Goal: Task Accomplishment & Management: Manage account settings

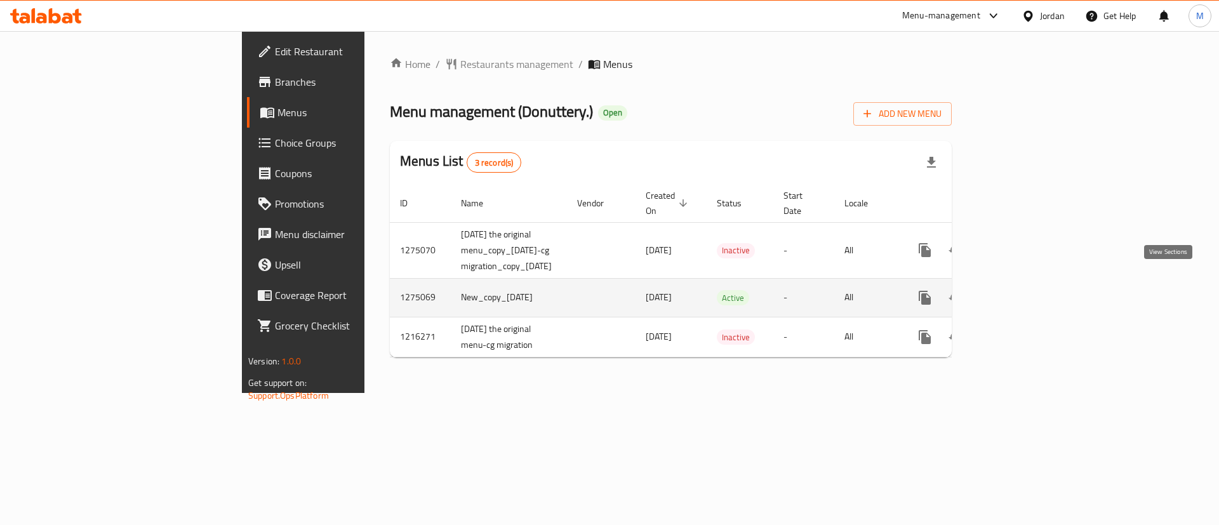
click at [1023, 292] on icon "enhanced table" at bounding box center [1016, 297] width 11 height 11
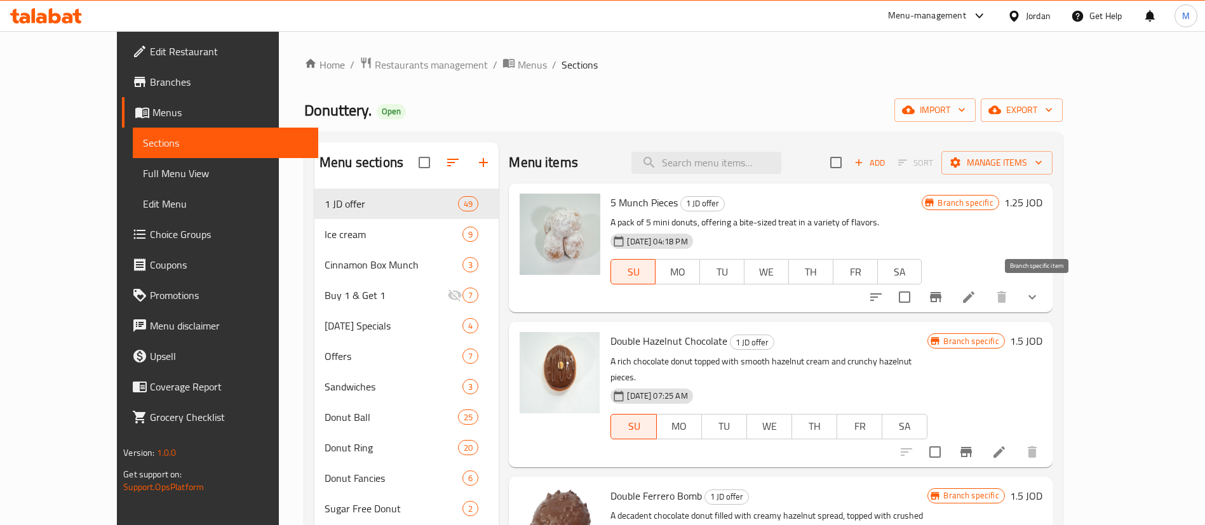
click at [941, 295] on icon "Branch-specific-item" at bounding box center [935, 297] width 11 height 10
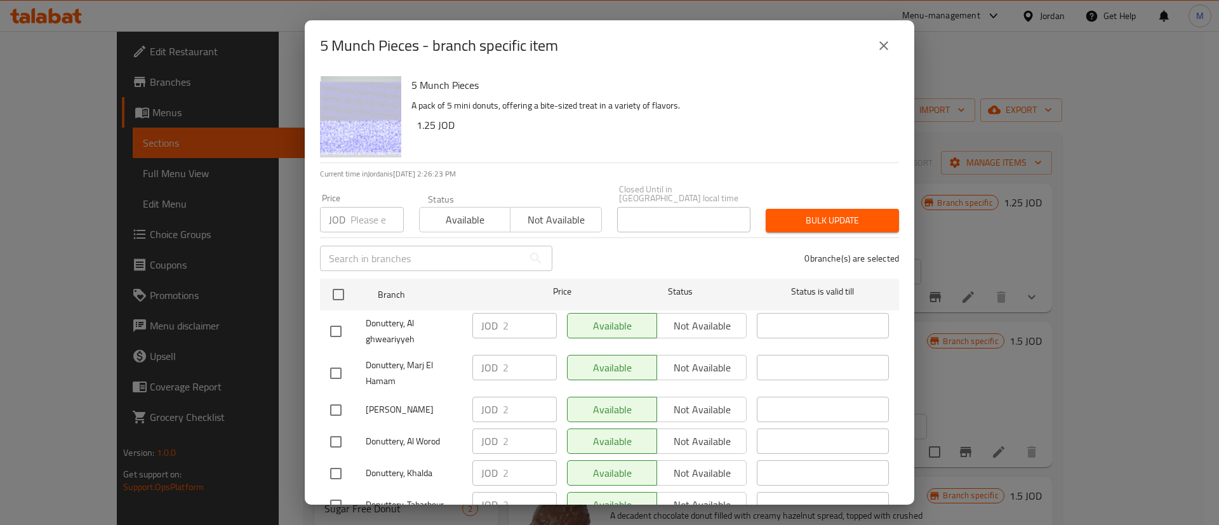
click at [876, 45] on icon "close" at bounding box center [883, 45] width 15 height 15
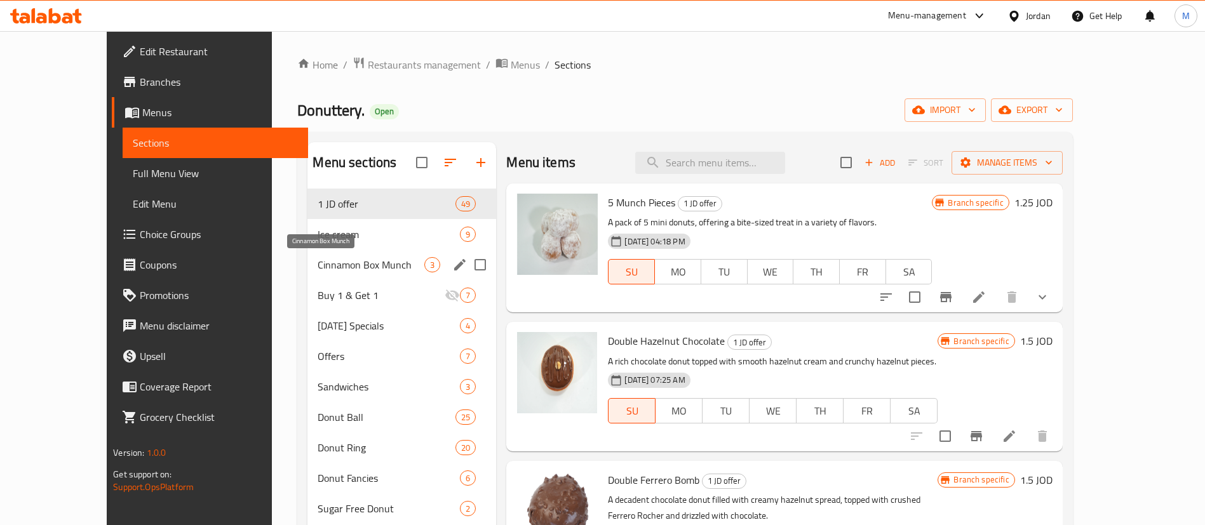
click at [357, 264] on span "Cinnamon Box Munch" at bounding box center [371, 264] width 107 height 15
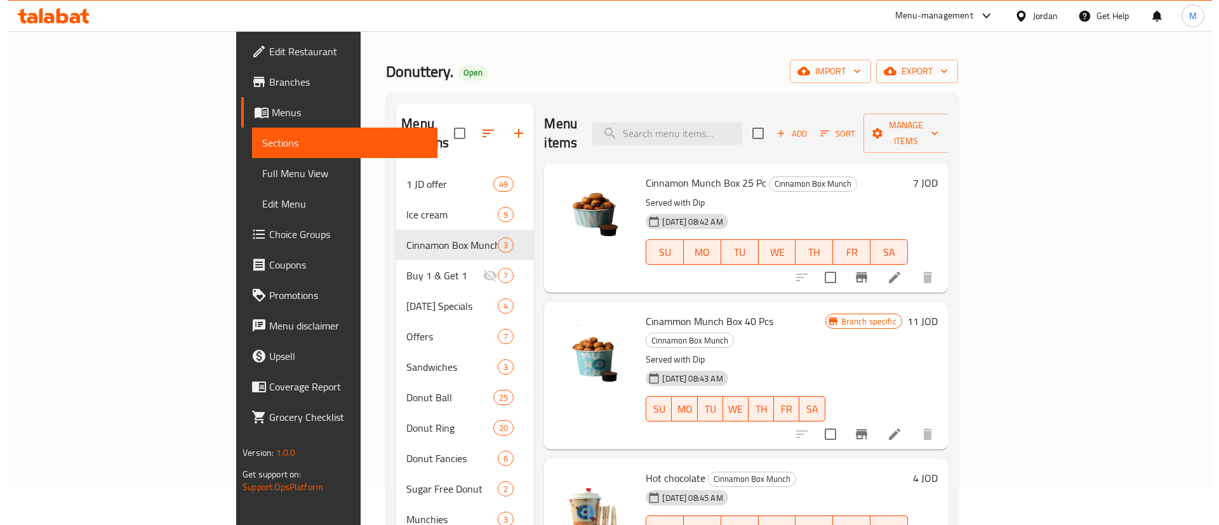
scroll to position [37, 0]
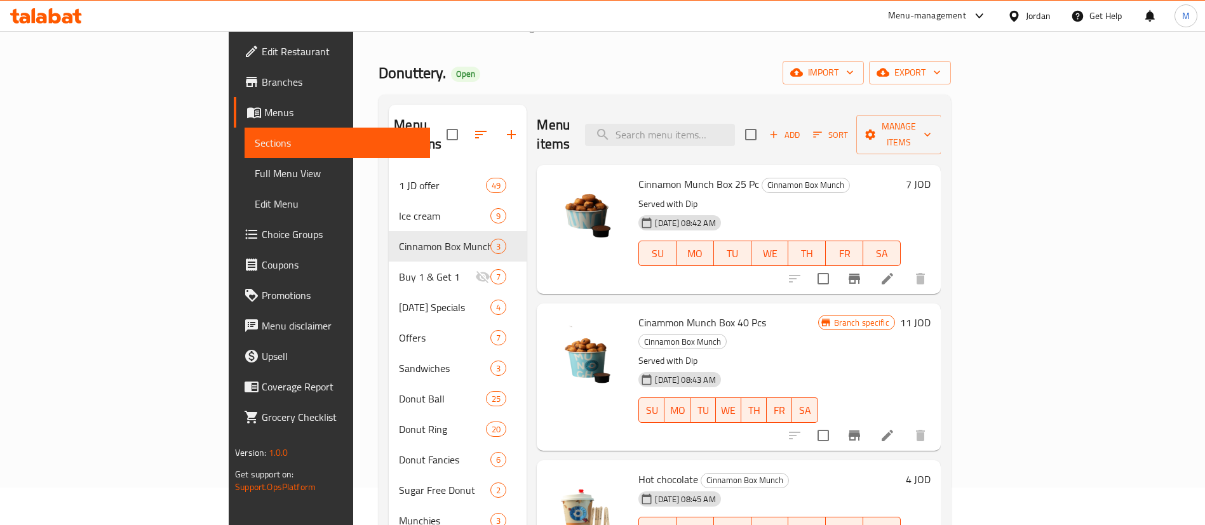
click at [862, 428] on icon "Branch-specific-item" at bounding box center [854, 435] width 15 height 15
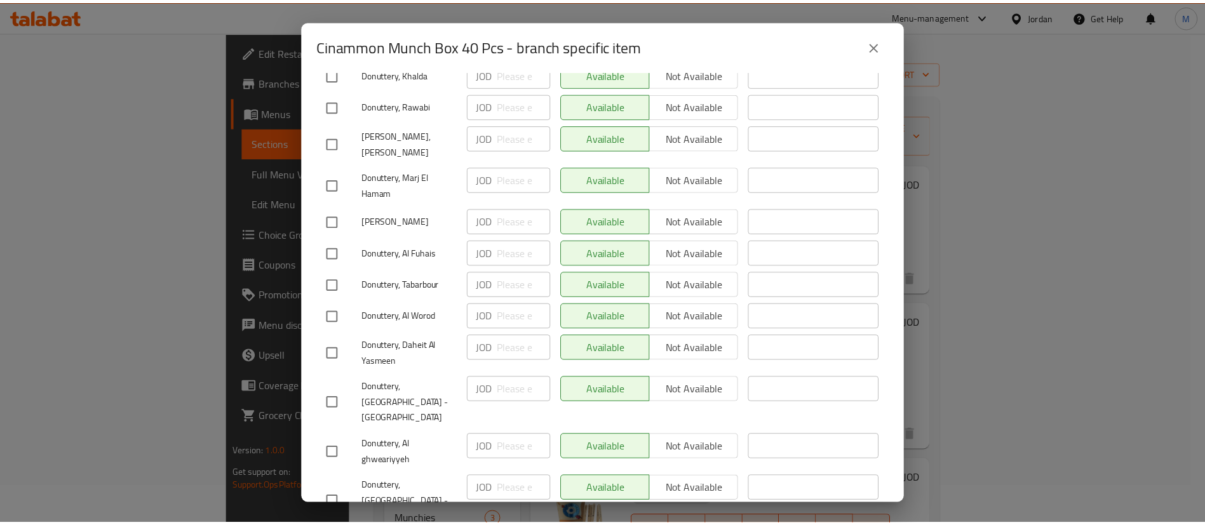
scroll to position [0, 0]
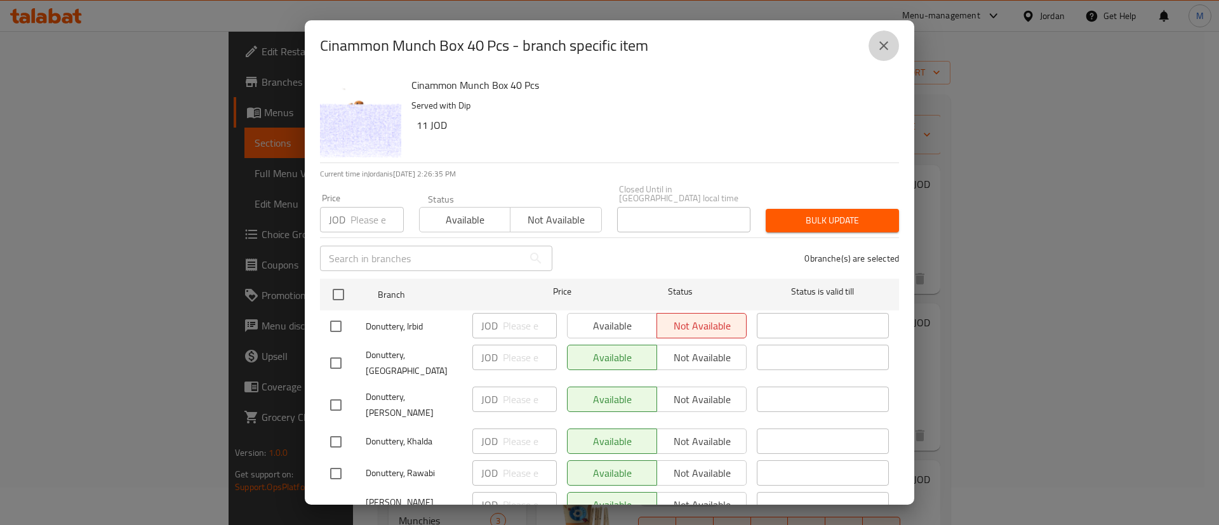
click at [878, 50] on icon "close" at bounding box center [883, 45] width 15 height 15
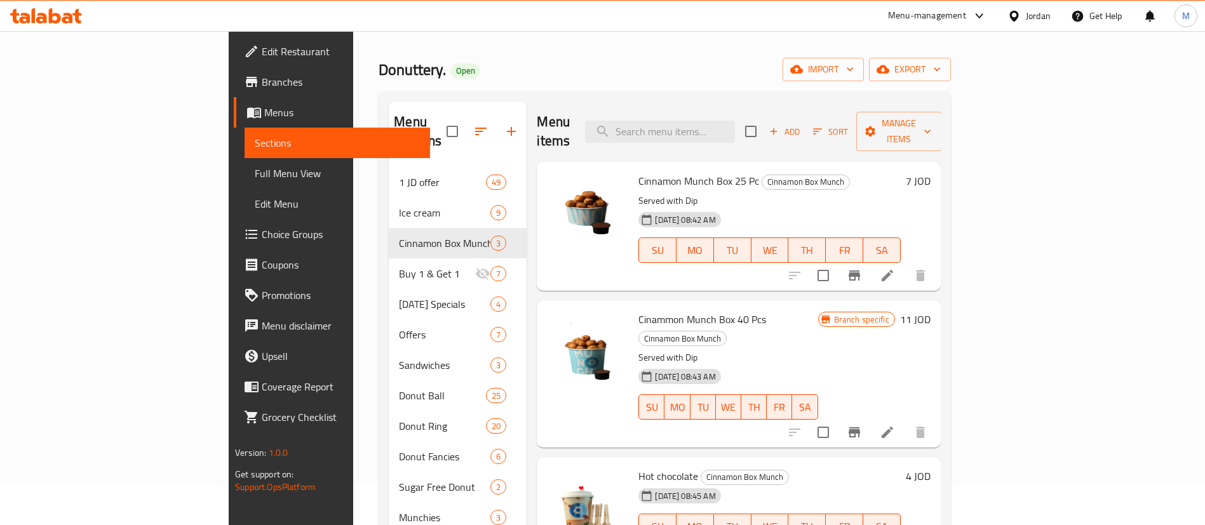
scroll to position [37, 0]
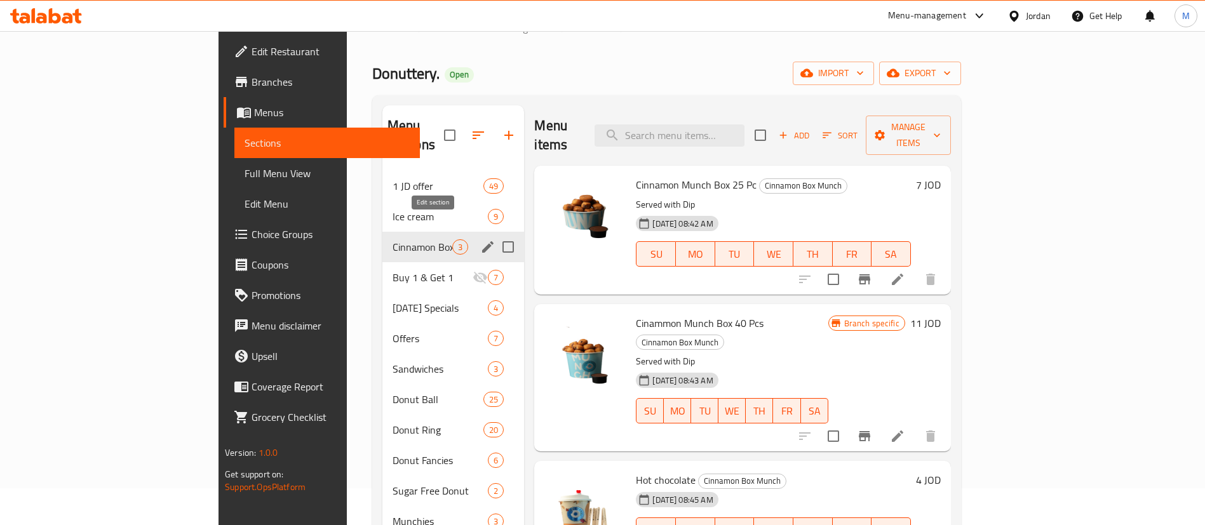
click at [480, 239] on icon "edit" at bounding box center [487, 246] width 15 height 15
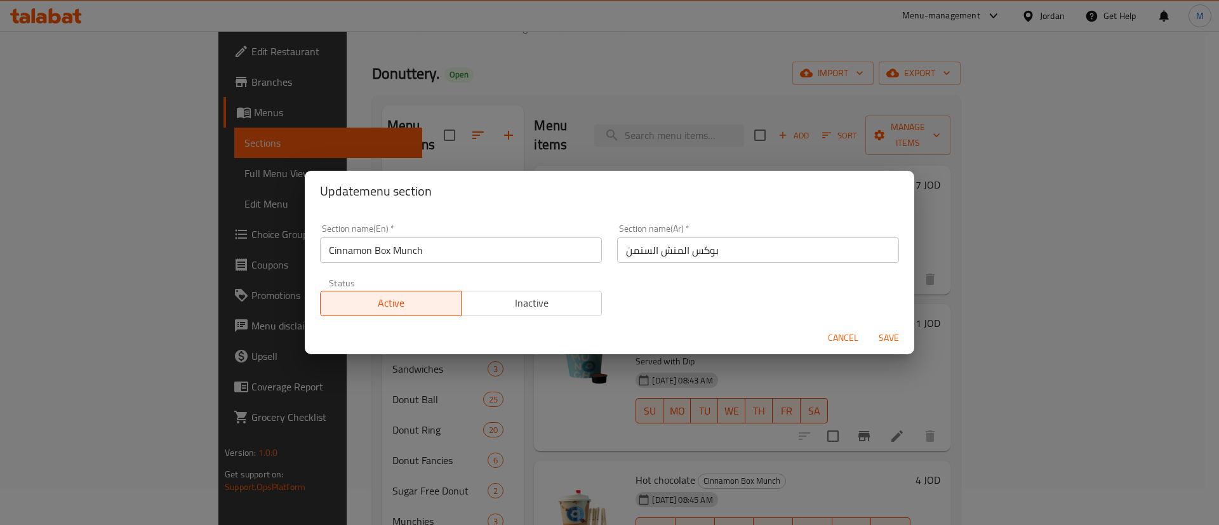
click at [430, 253] on input "Cinnamon Box Munch" at bounding box center [461, 250] width 282 height 25
type input "Autumn Items"
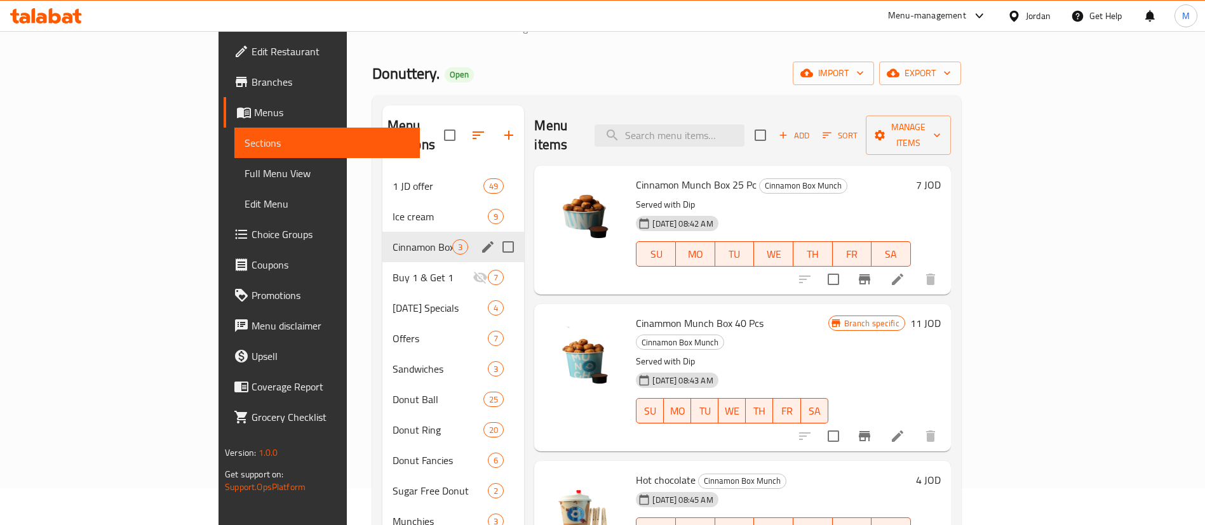
click at [437, 232] on div "Cinnamon Box Munch 3" at bounding box center [453, 247] width 142 height 30
click at [482, 241] on icon "edit" at bounding box center [487, 246] width 11 height 11
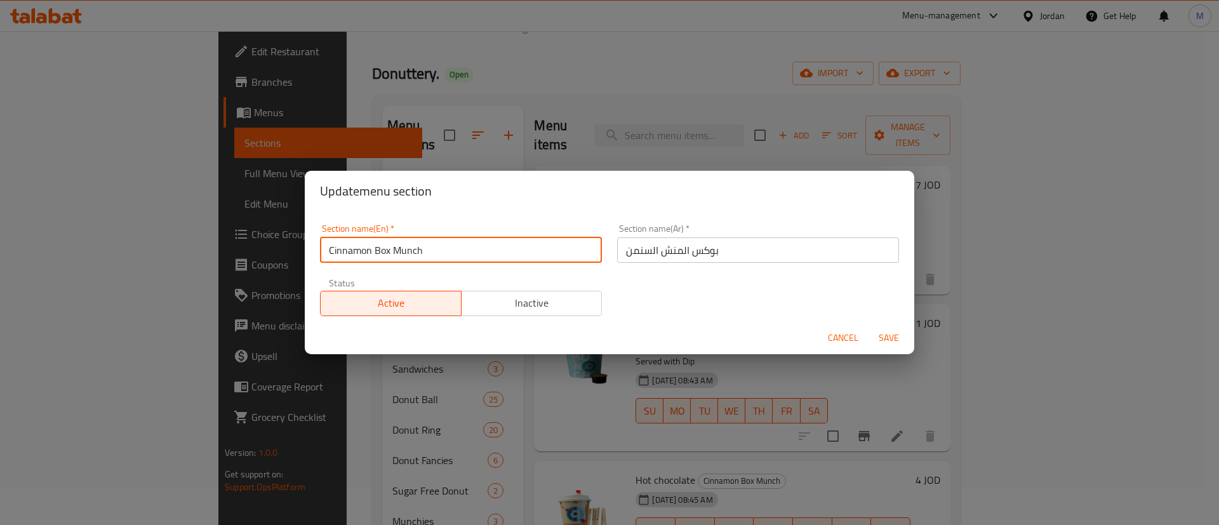
click at [491, 258] on input "Cinnamon Box Munch" at bounding box center [461, 250] width 282 height 25
paste input "Autumn Items"
type input "Autumn Items"
click at [896, 344] on span "Save" at bounding box center [889, 338] width 30 height 16
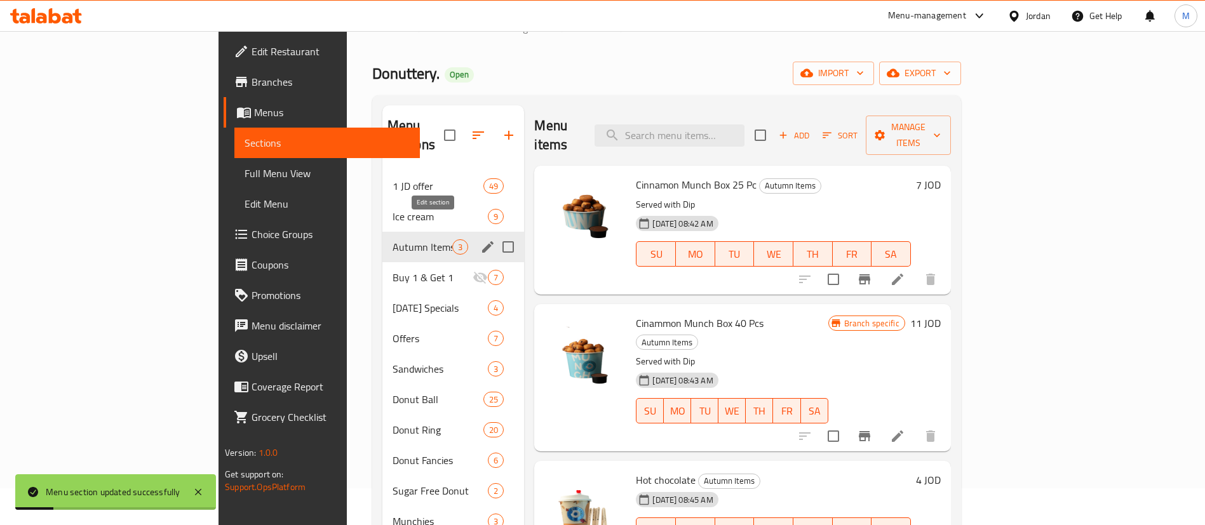
click at [480, 239] on icon "edit" at bounding box center [487, 246] width 15 height 15
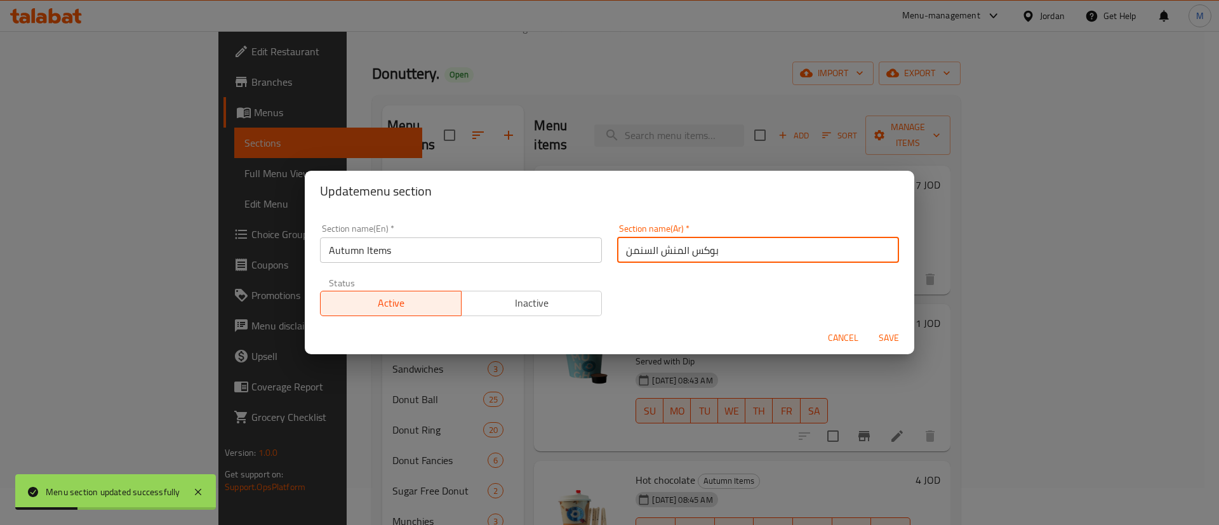
click at [664, 252] on input "بوكس المنش السنمن" at bounding box center [758, 250] width 282 height 25
paste input "ناصر الخريف"
type input "عناصر الخريف"
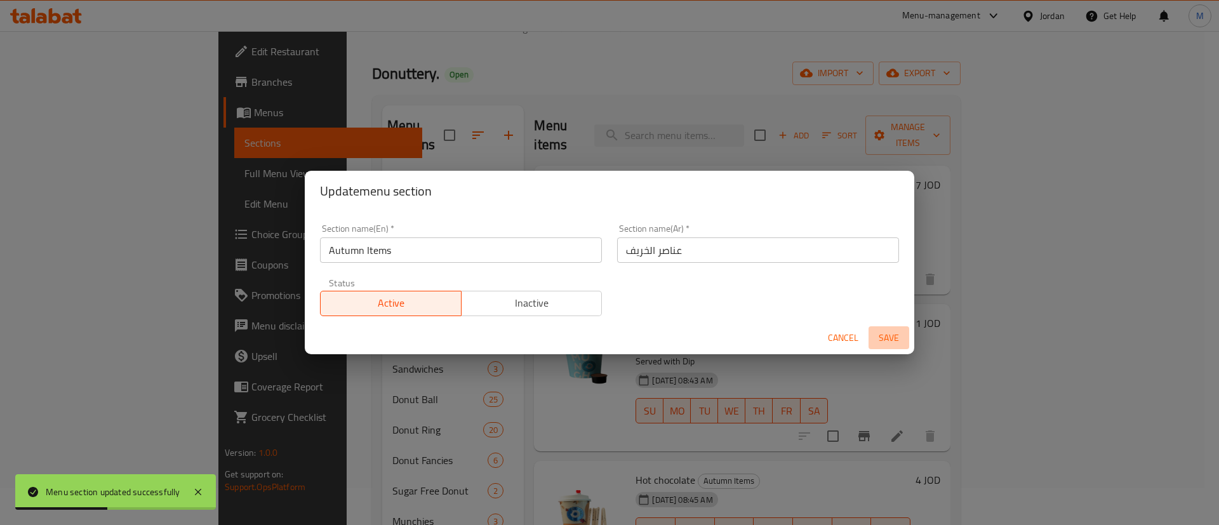
click at [889, 330] on span "Save" at bounding box center [889, 338] width 30 height 16
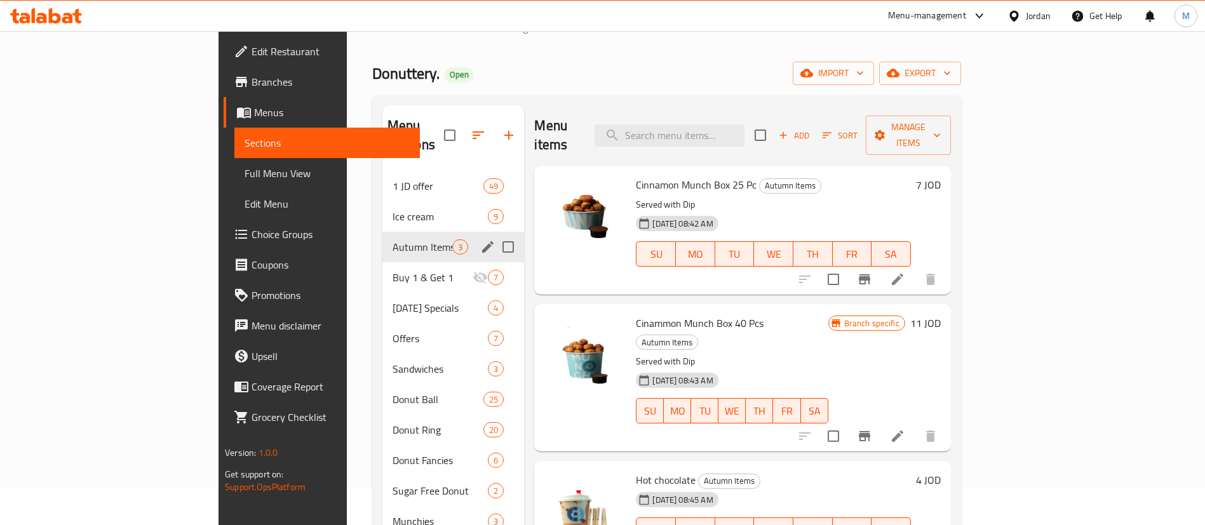
drag, startPoint x: 575, startPoint y: 129, endPoint x: 567, endPoint y: 141, distance: 14.6
drag, startPoint x: 567, startPoint y: 141, endPoint x: 478, endPoint y: 293, distance: 175.9
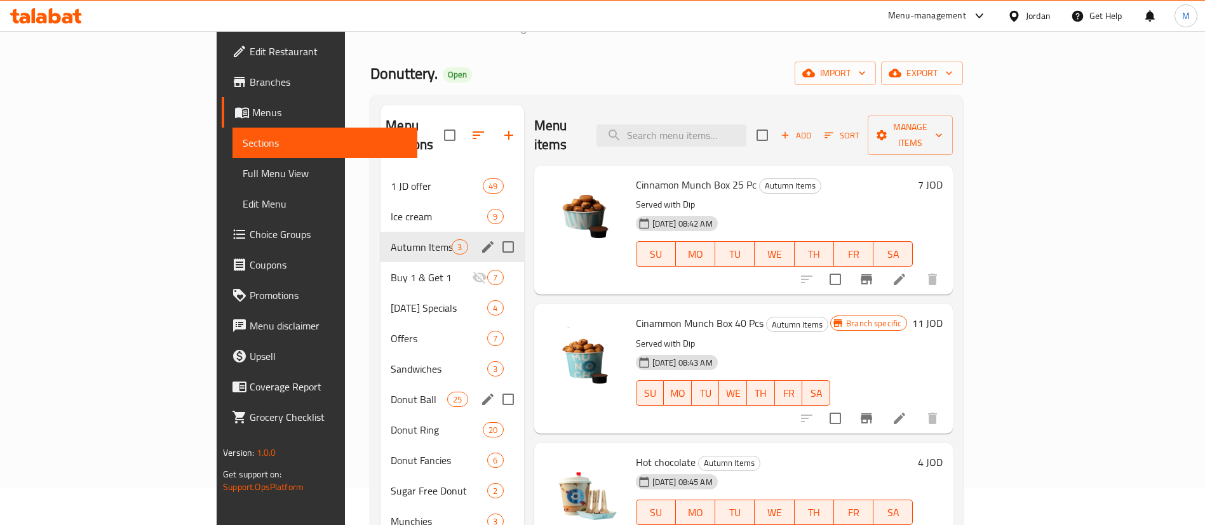
drag, startPoint x: 478, startPoint y: 293, endPoint x: 446, endPoint y: 370, distance: 83.2
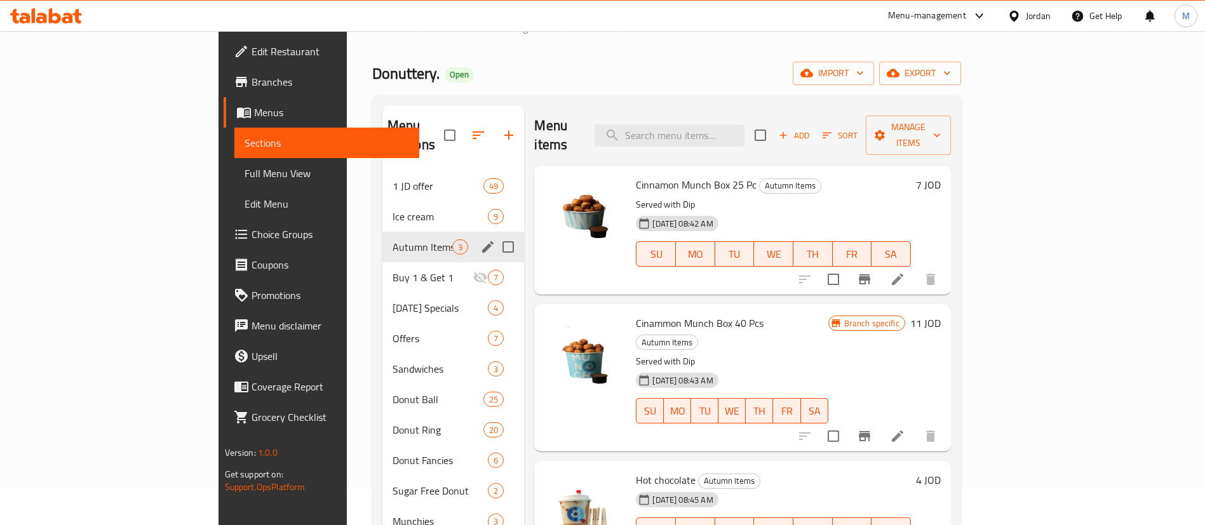
scroll to position [0, 0]
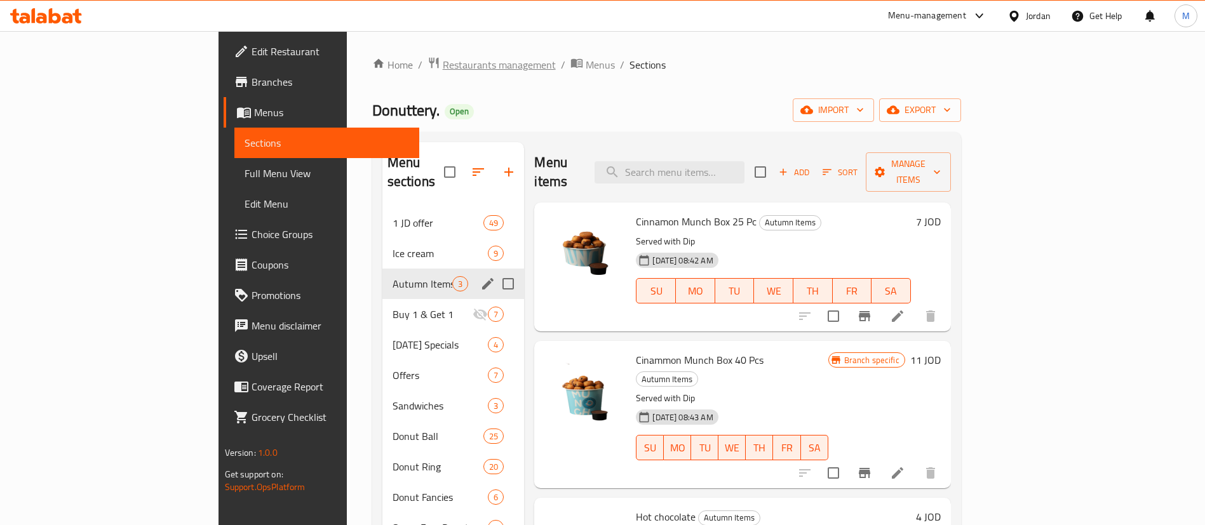
click at [443, 62] on span "Restaurants management" at bounding box center [499, 64] width 113 height 15
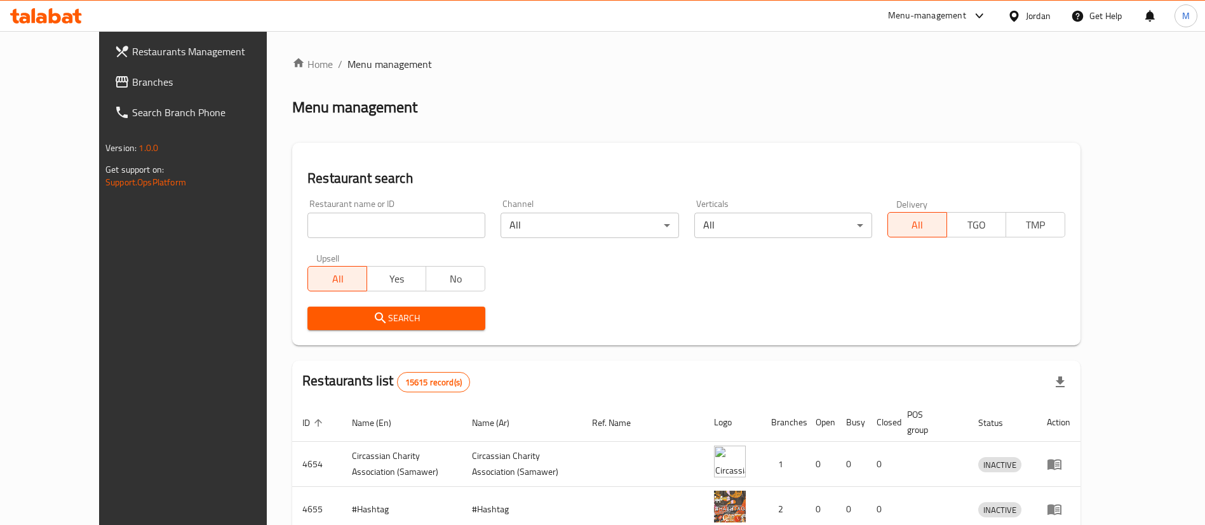
click at [132, 44] on span "Restaurants Management" at bounding box center [211, 51] width 158 height 15
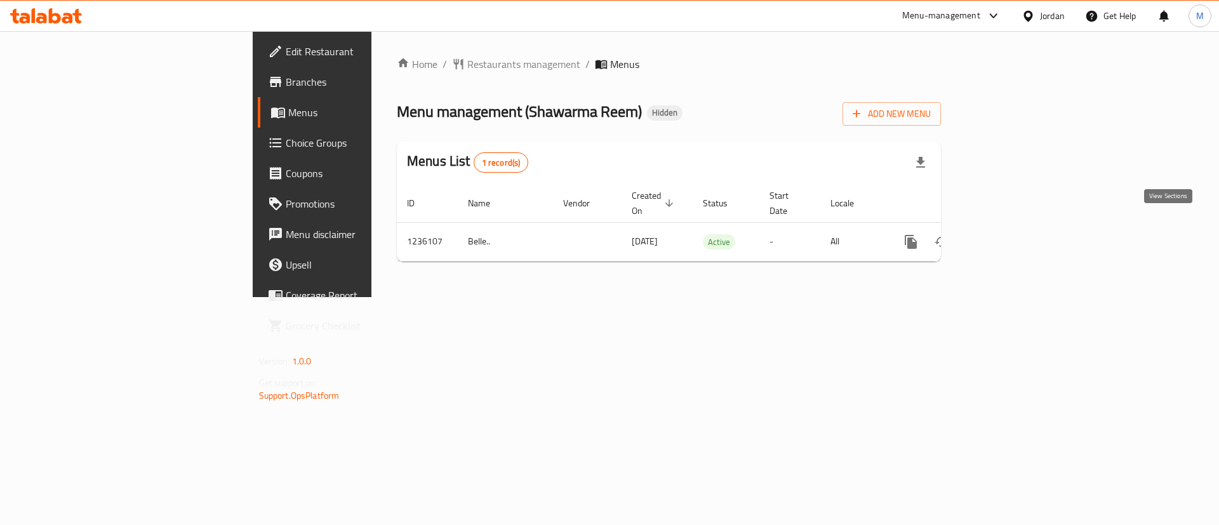
click at [1010, 234] on icon "enhanced table" at bounding box center [1002, 241] width 15 height 15
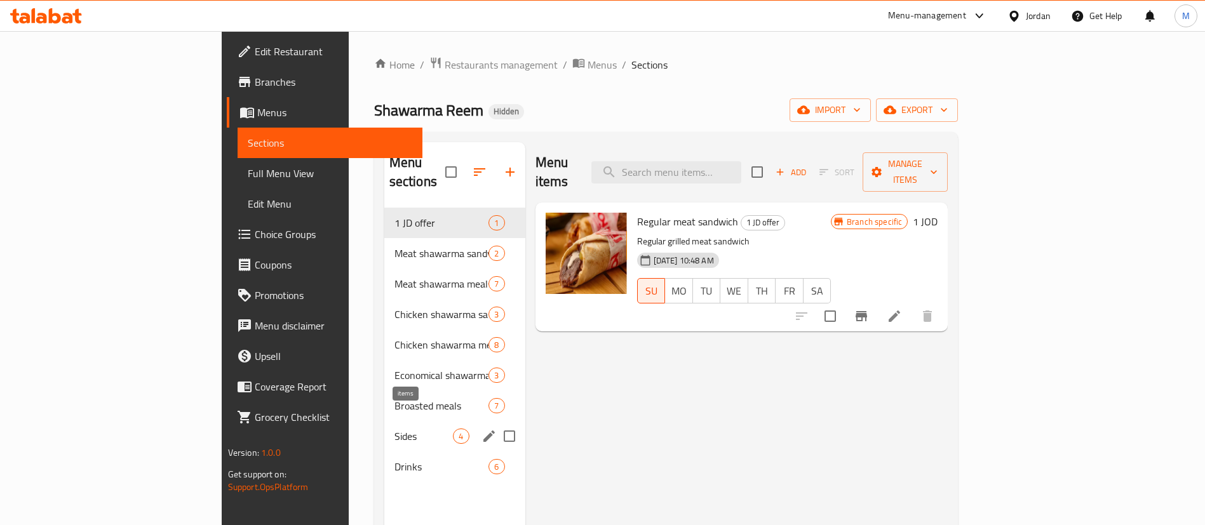
click at [453, 431] on span "4" at bounding box center [460, 437] width 15 height 12
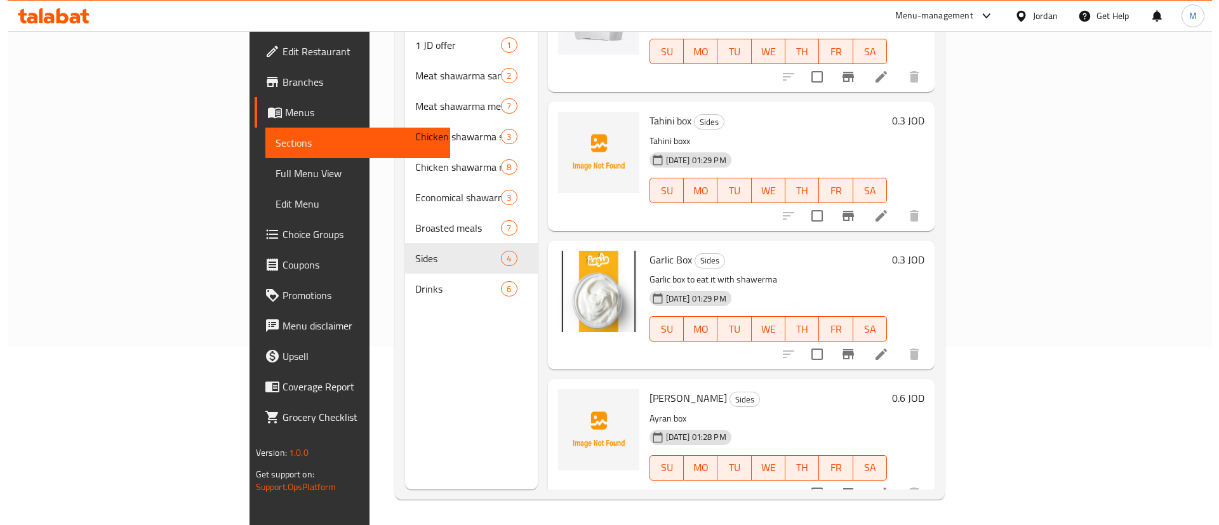
scroll to position [177, 0]
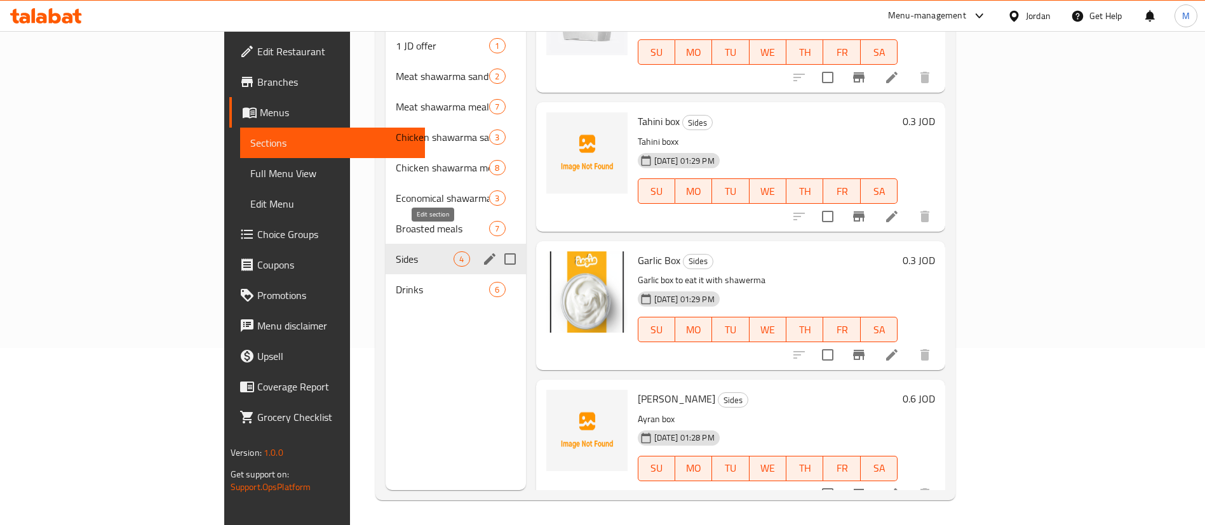
click at [484, 253] on icon "edit" at bounding box center [489, 258] width 11 height 11
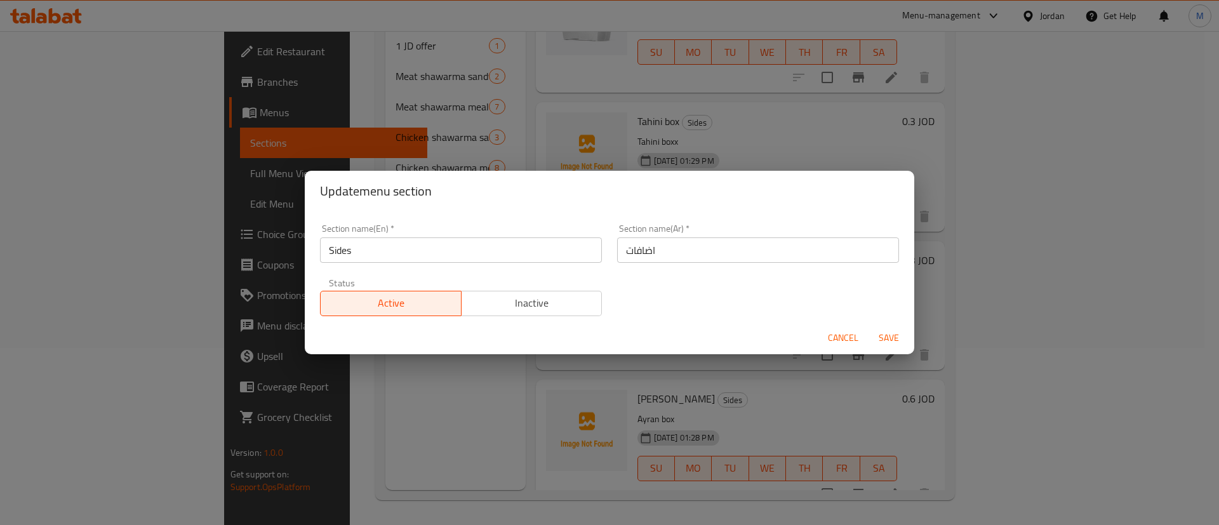
click at [517, 316] on div "Status Active Inactive" at bounding box center [460, 297] width 297 height 53
click at [529, 311] on span "Inactive" at bounding box center [532, 303] width 131 height 18
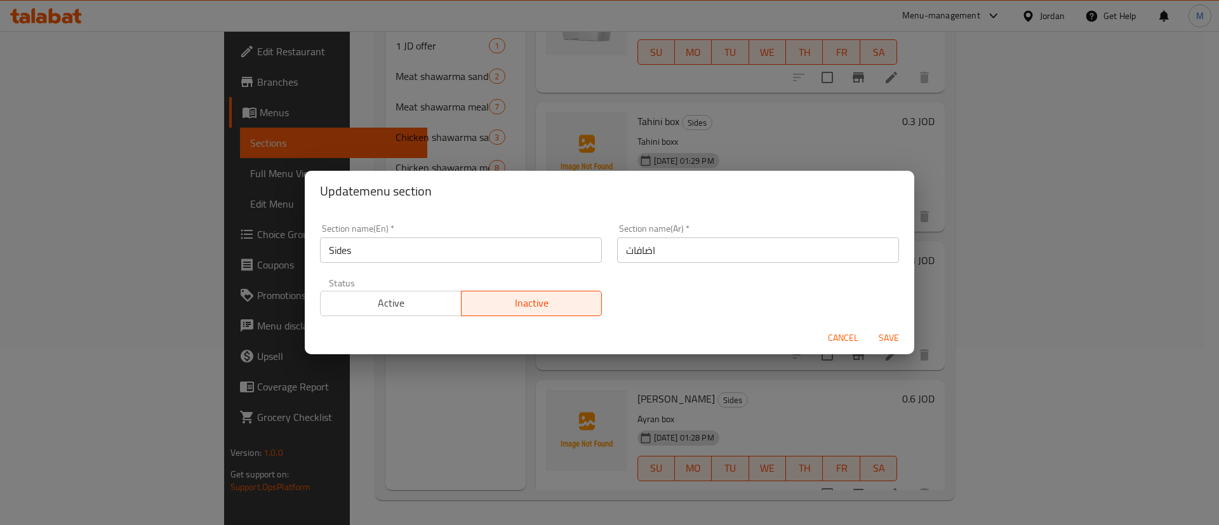
click at [884, 339] on span "Save" at bounding box center [889, 338] width 30 height 16
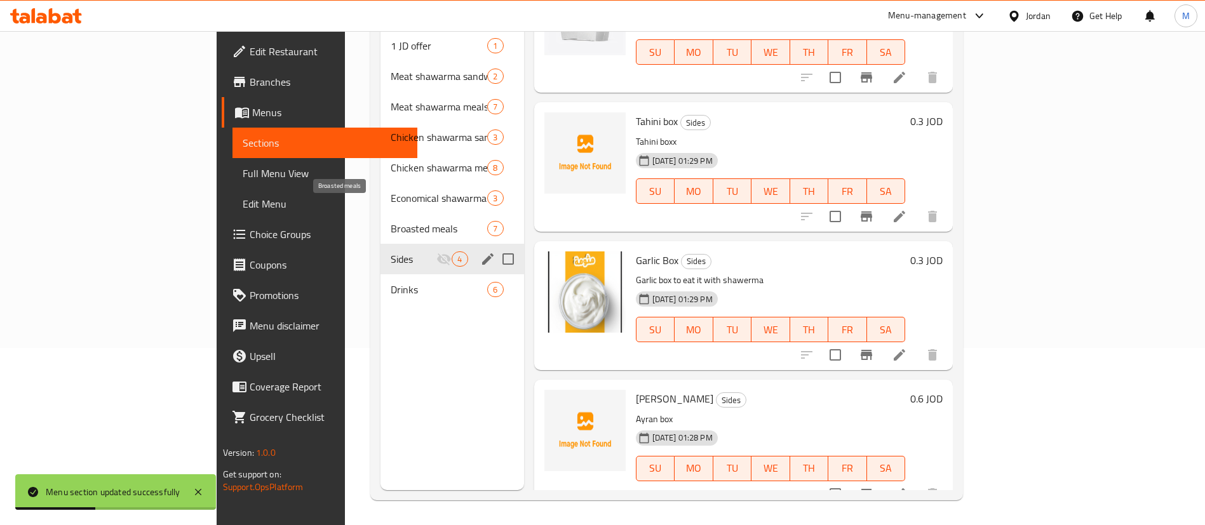
click at [424, 221] on span "Broasted meals" at bounding box center [439, 228] width 97 height 15
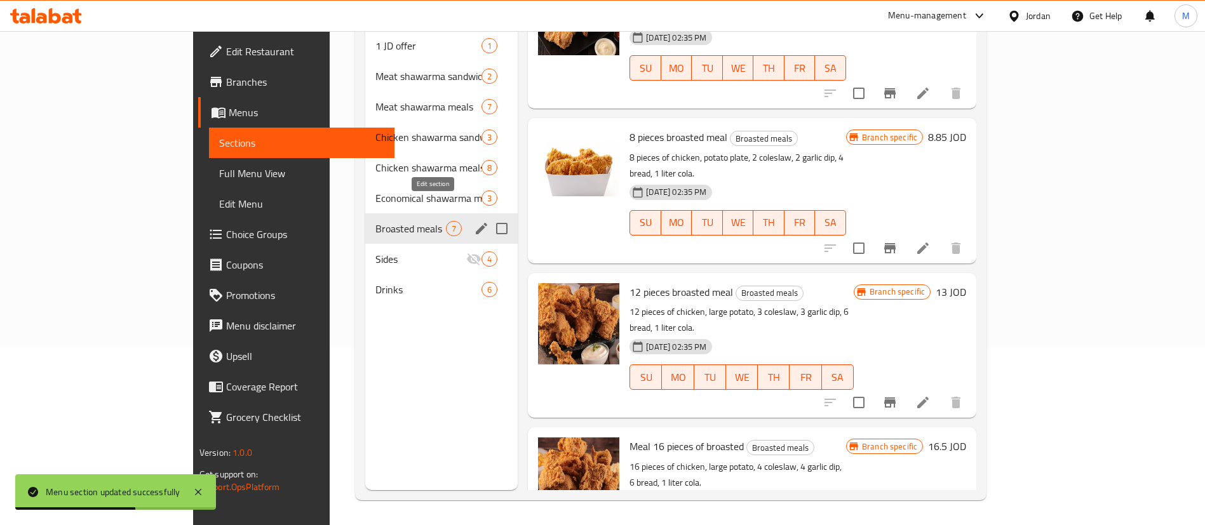
click at [476, 223] on icon "edit" at bounding box center [481, 228] width 11 height 11
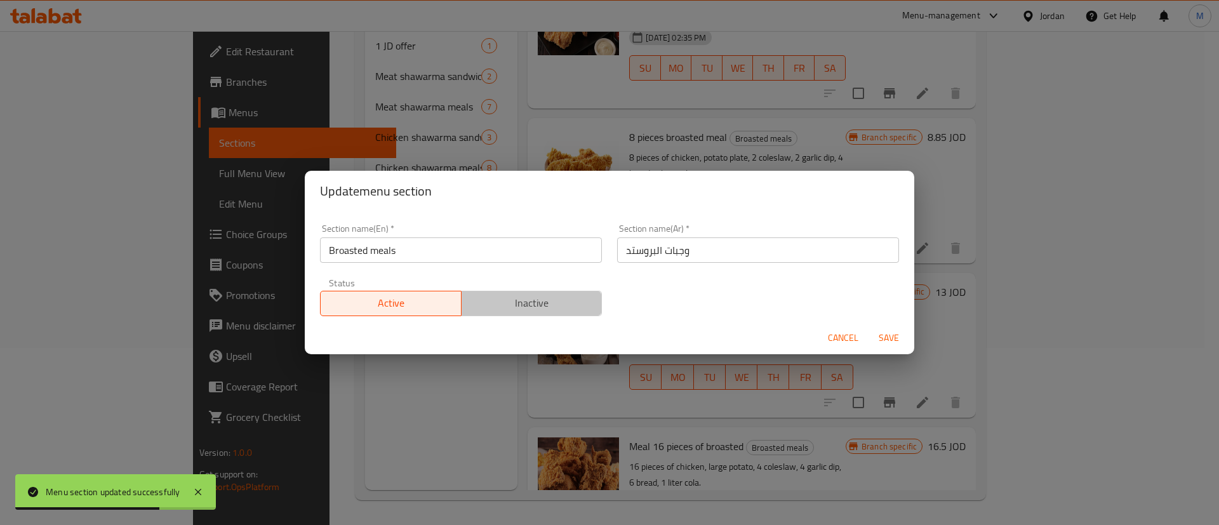
click at [530, 300] on span "Inactive" at bounding box center [532, 303] width 131 height 18
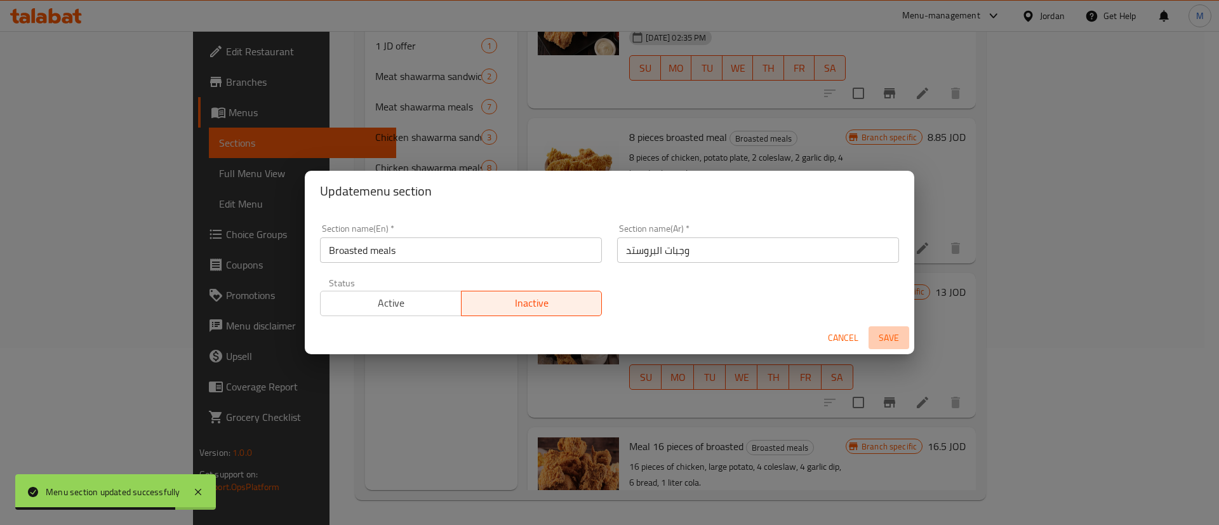
click at [889, 336] on span "Save" at bounding box center [889, 338] width 30 height 16
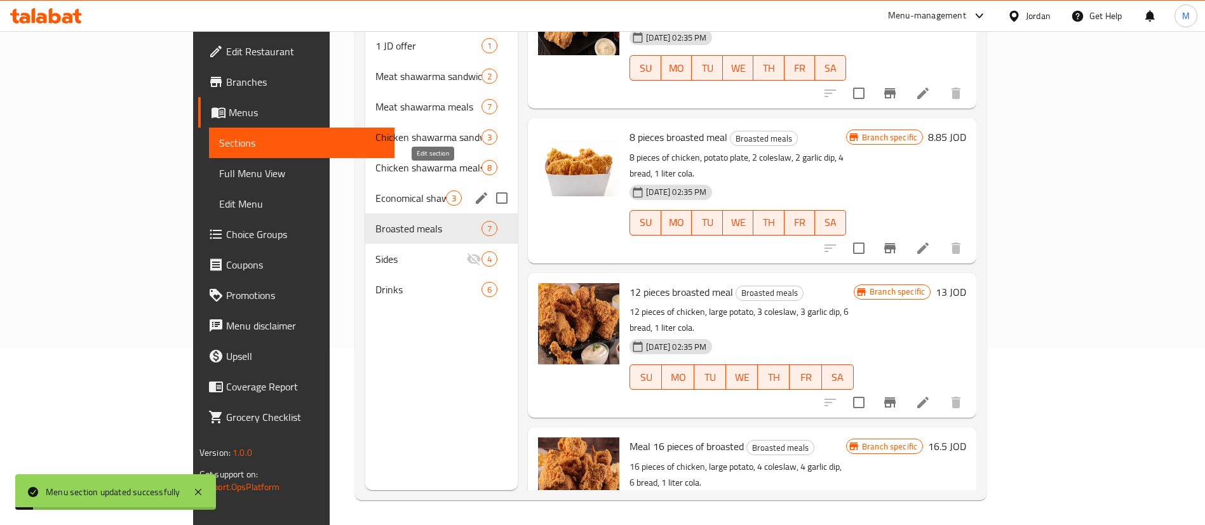
click at [474, 191] on icon "edit" at bounding box center [481, 198] width 15 height 15
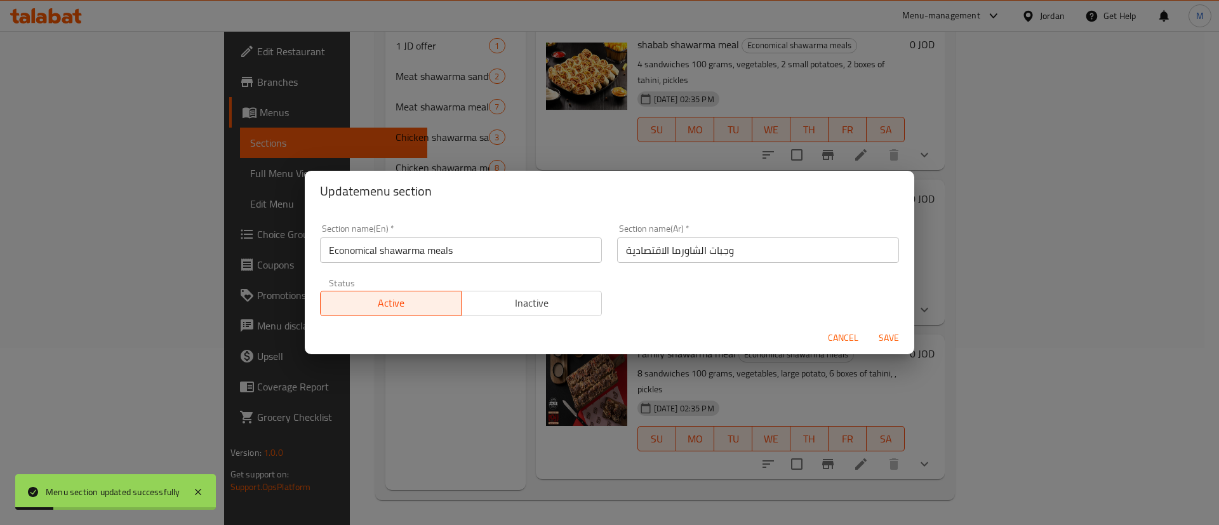
click at [574, 302] on span "Inactive" at bounding box center [532, 303] width 131 height 18
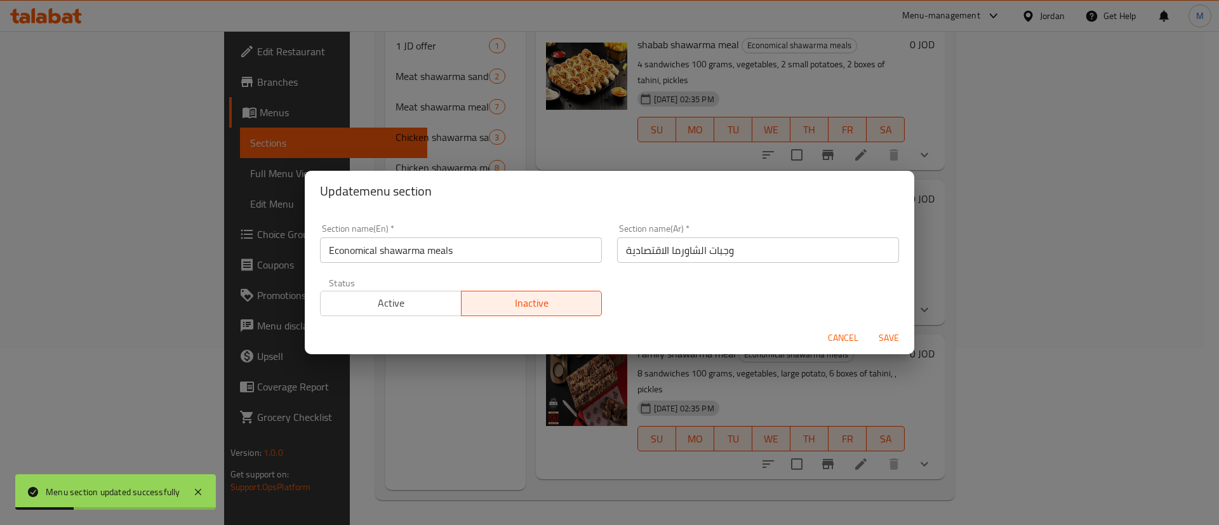
click at [879, 340] on span "Save" at bounding box center [889, 338] width 30 height 16
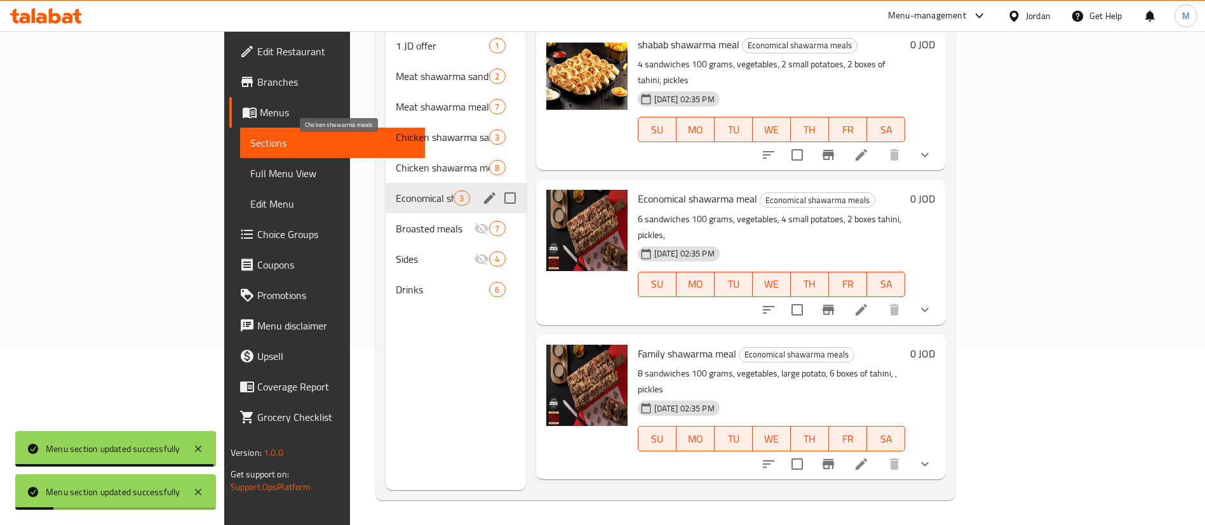
click at [433, 160] on span "Chicken shawarma meals" at bounding box center [442, 167] width 93 height 15
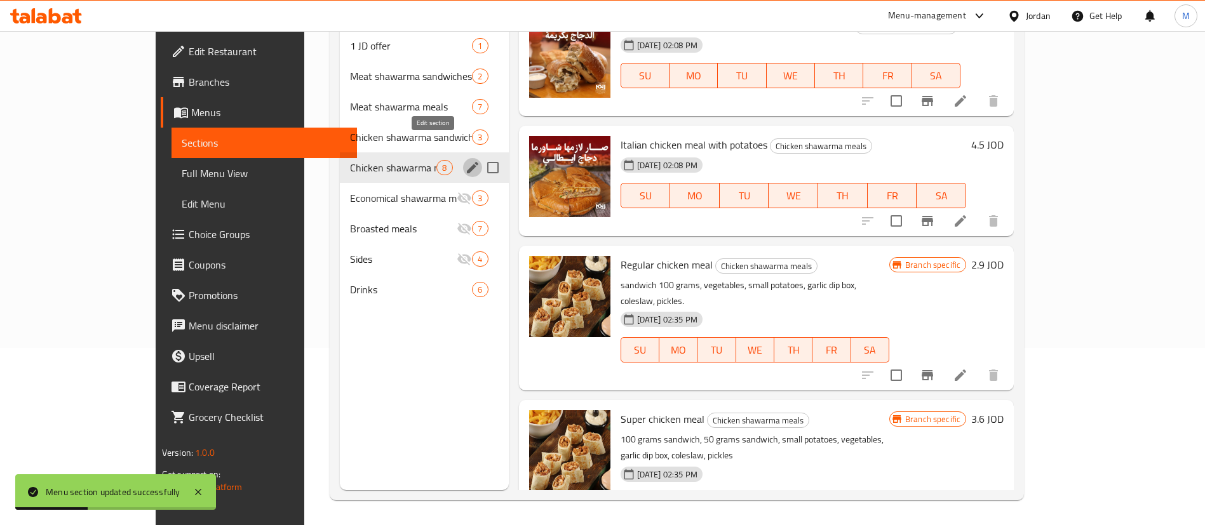
click at [467, 162] on icon "edit" at bounding box center [472, 167] width 11 height 11
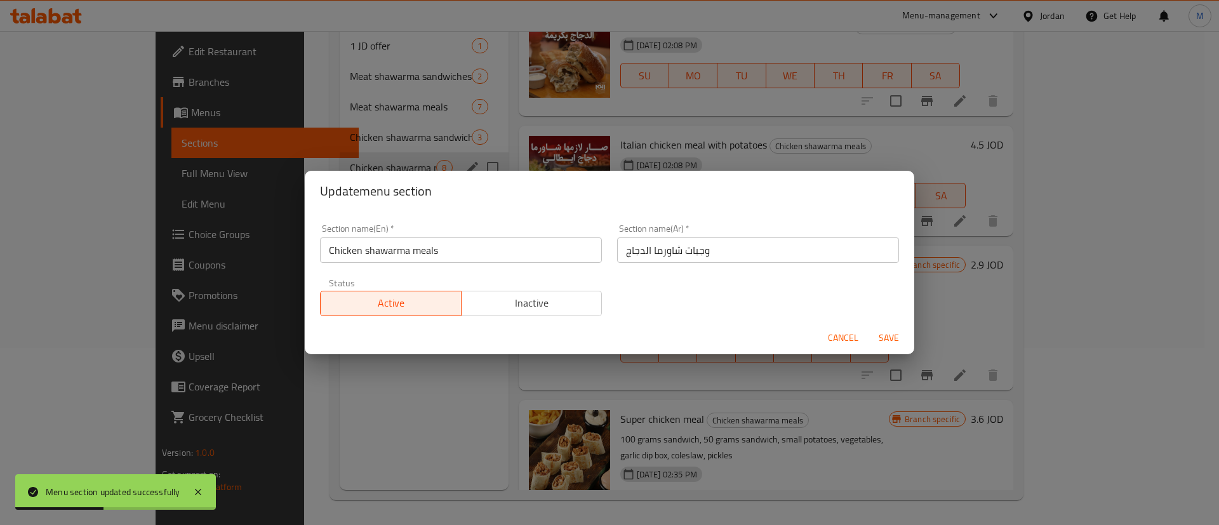
click at [528, 294] on span "Inactive" at bounding box center [532, 303] width 131 height 18
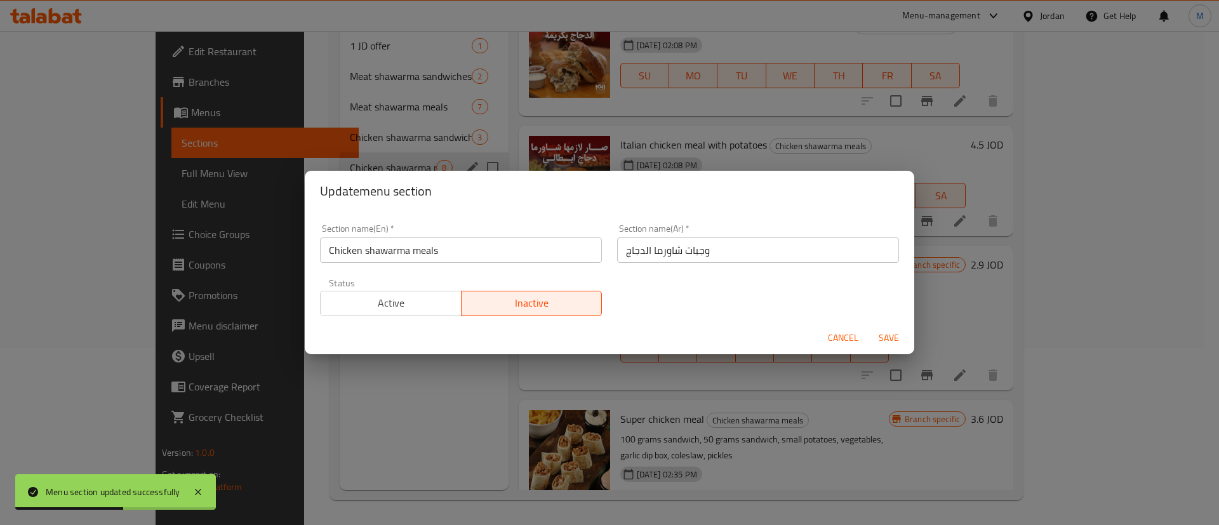
click at [887, 332] on span "Save" at bounding box center [889, 338] width 30 height 16
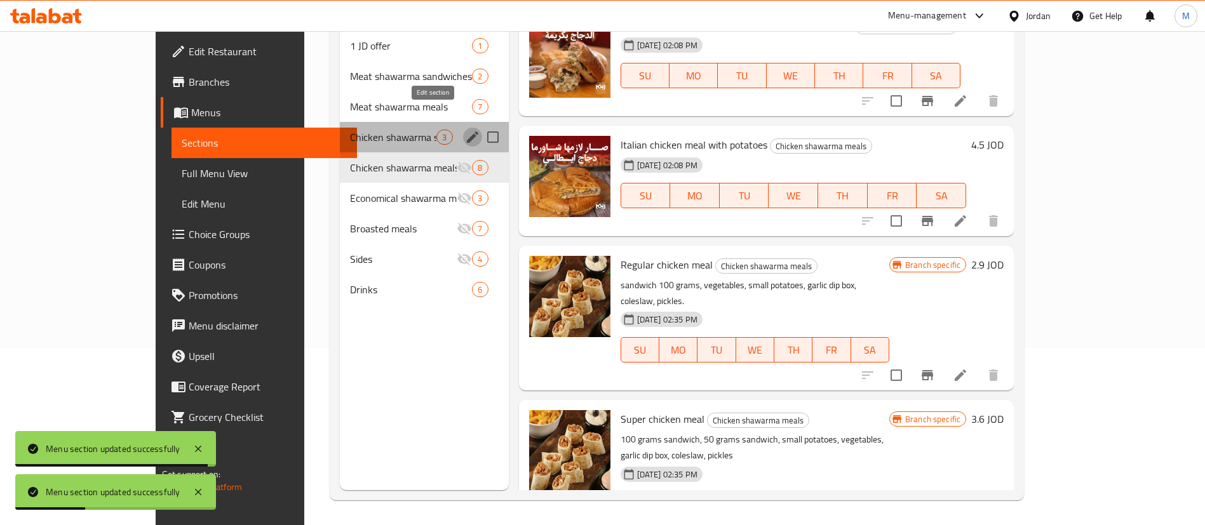
click at [463, 128] on button "edit" at bounding box center [472, 137] width 19 height 19
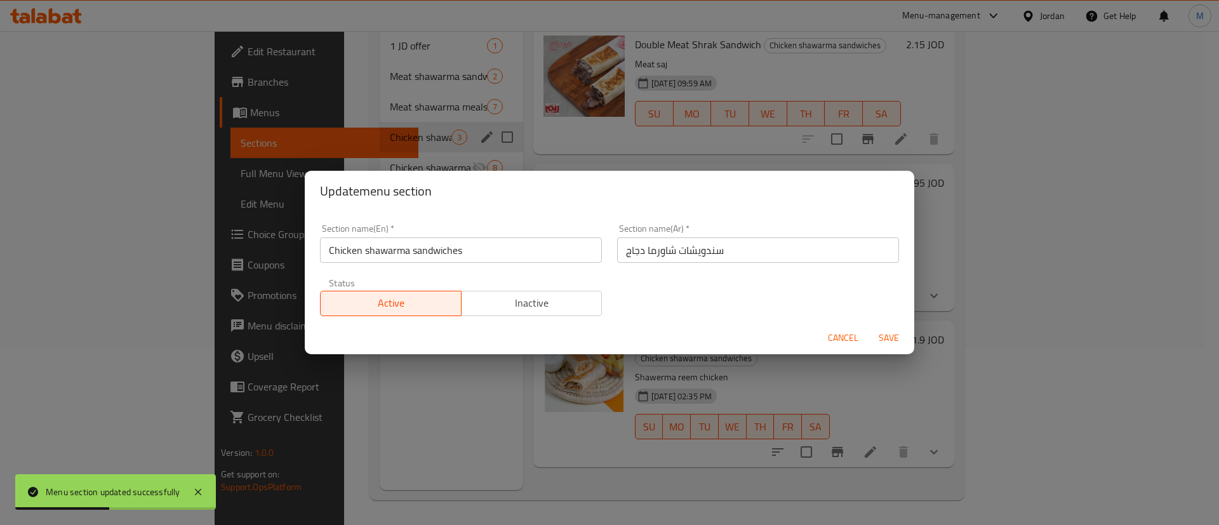
click at [581, 294] on span "Inactive" at bounding box center [532, 303] width 131 height 18
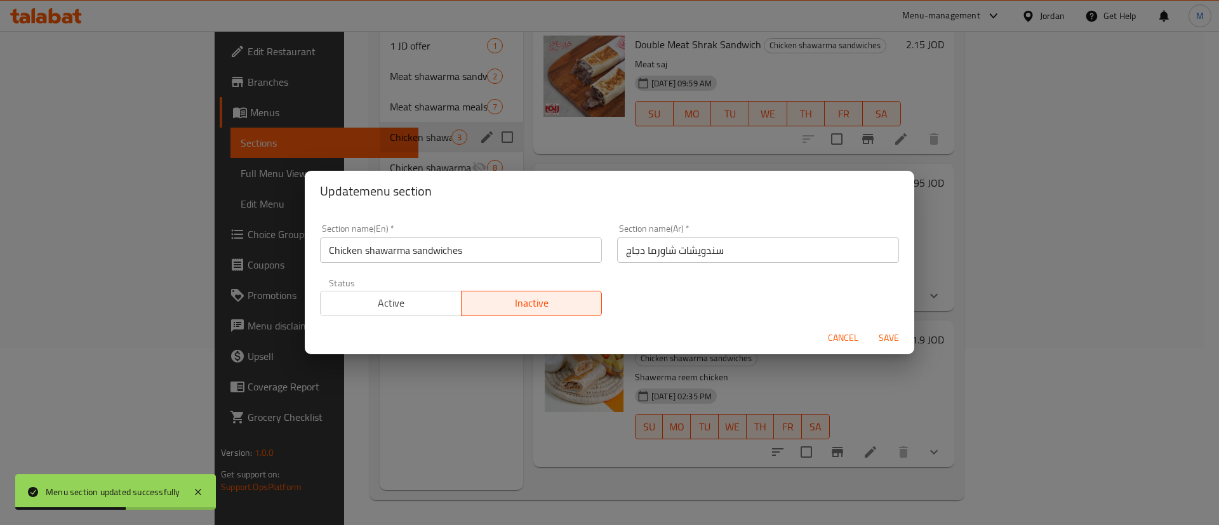
click at [898, 338] on span "Save" at bounding box center [889, 338] width 30 height 16
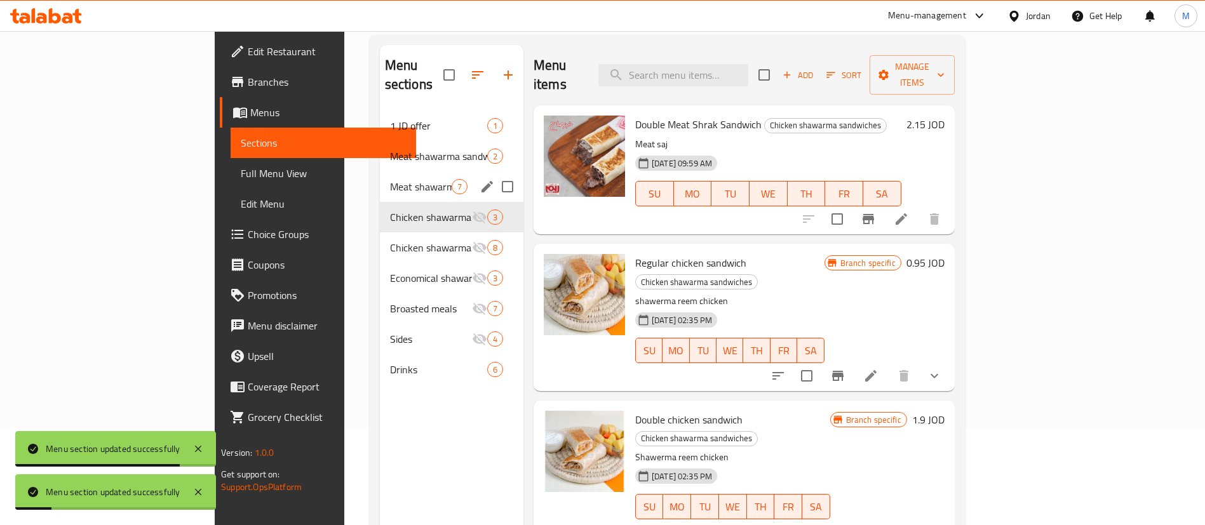
scroll to position [86, 0]
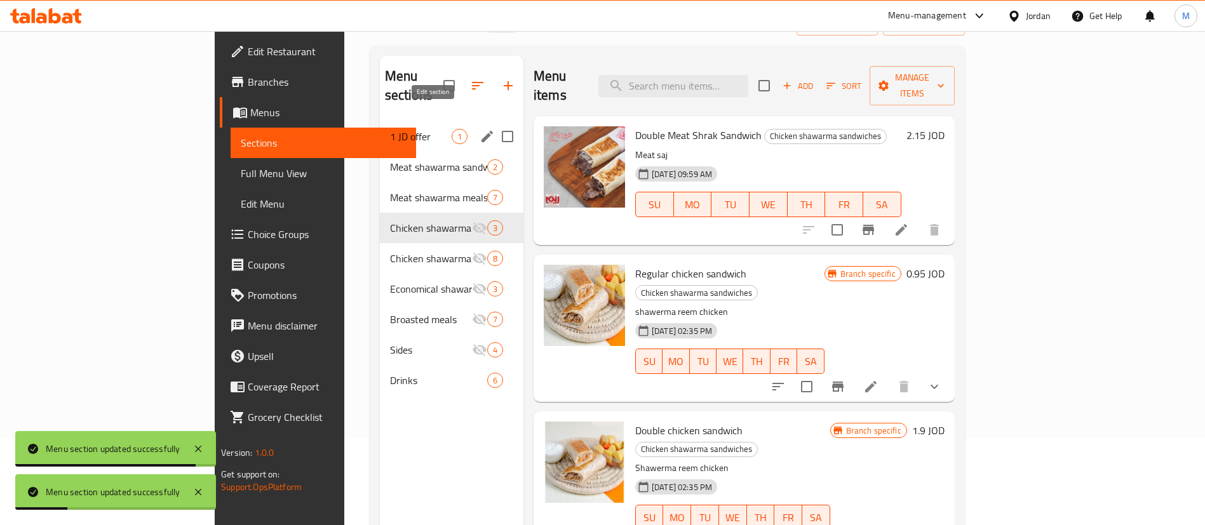
click at [480, 129] on icon "edit" at bounding box center [487, 136] width 15 height 15
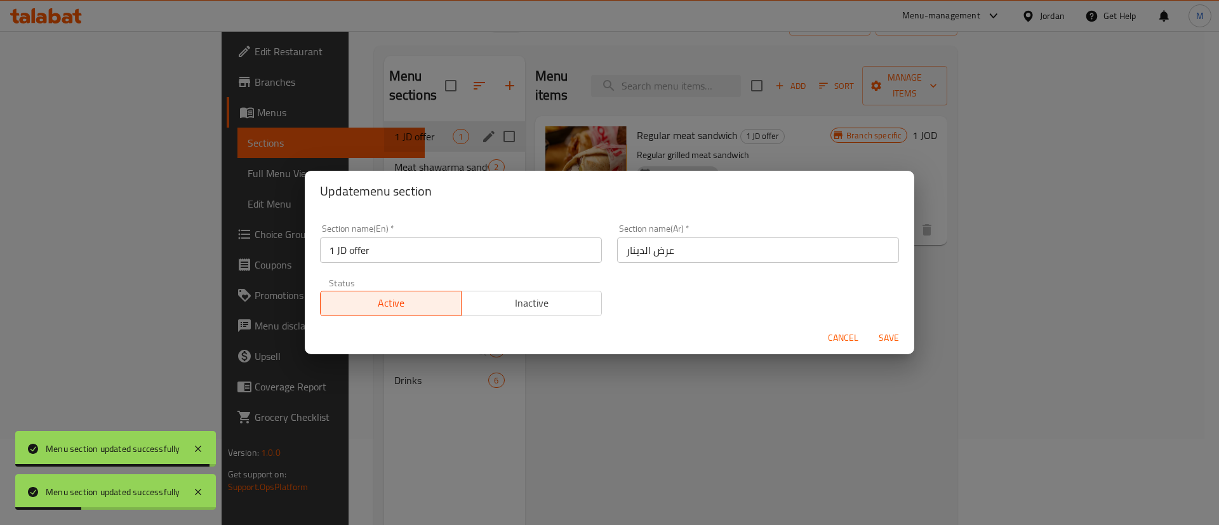
click at [543, 292] on button "Inactive" at bounding box center [532, 303] width 142 height 25
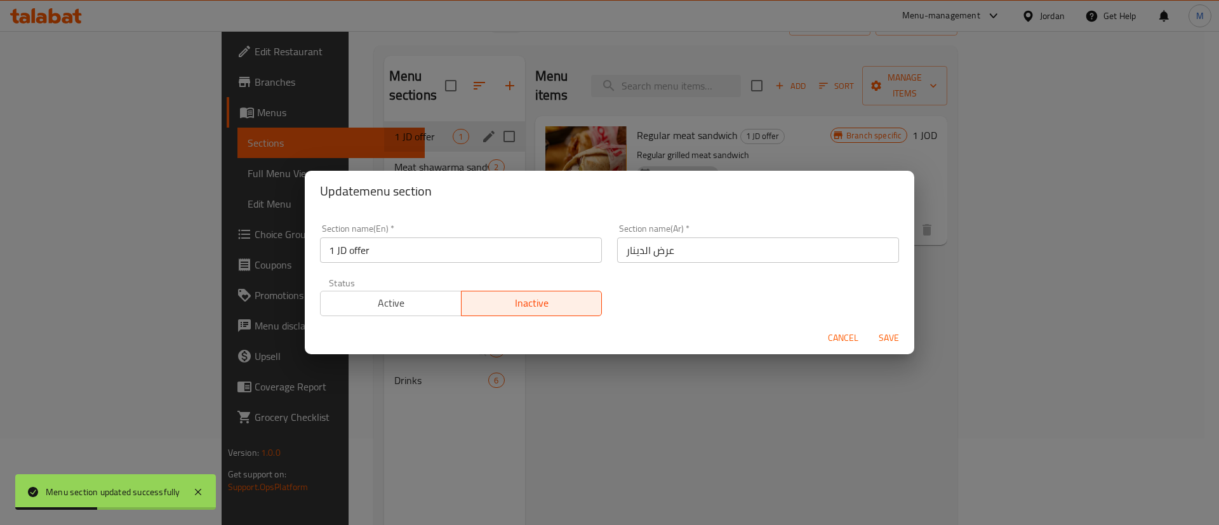
click at [892, 335] on span "Save" at bounding box center [889, 338] width 30 height 16
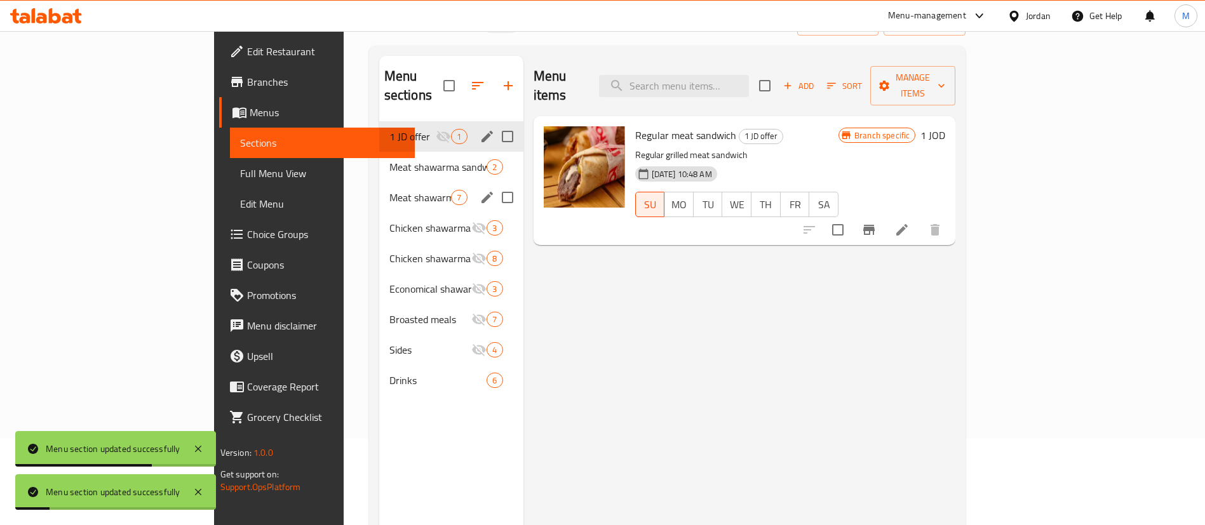
click at [379, 182] on div "Meat shawarma meals 7" at bounding box center [451, 197] width 144 height 30
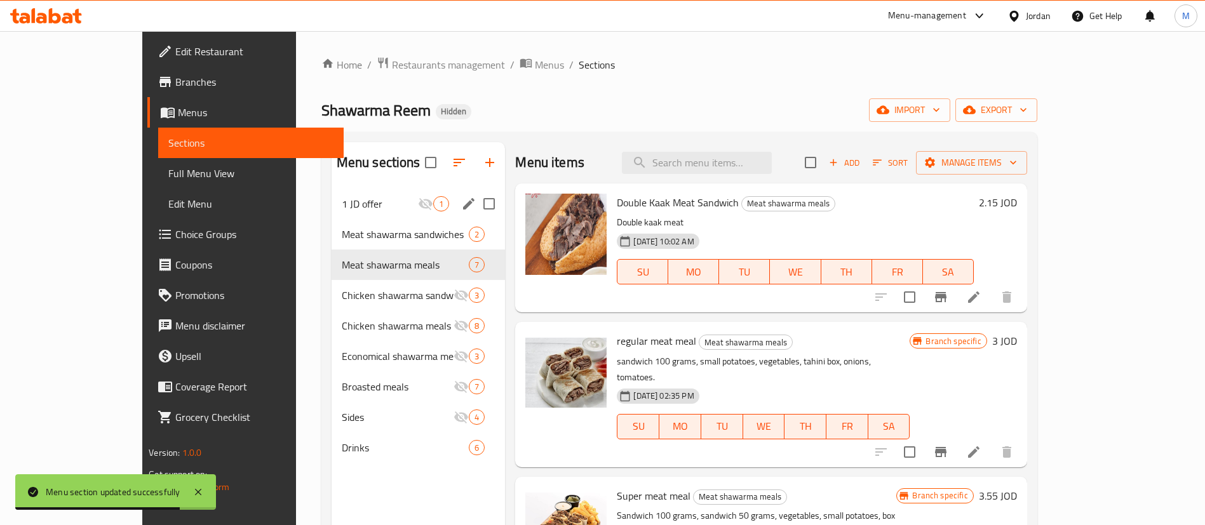
click at [655, 199] on span "Double Kaak Meat Sandwich" at bounding box center [678, 202] width 122 height 19
click at [377, 225] on div "Meat shawarma sandwiches 2" at bounding box center [419, 234] width 174 height 30
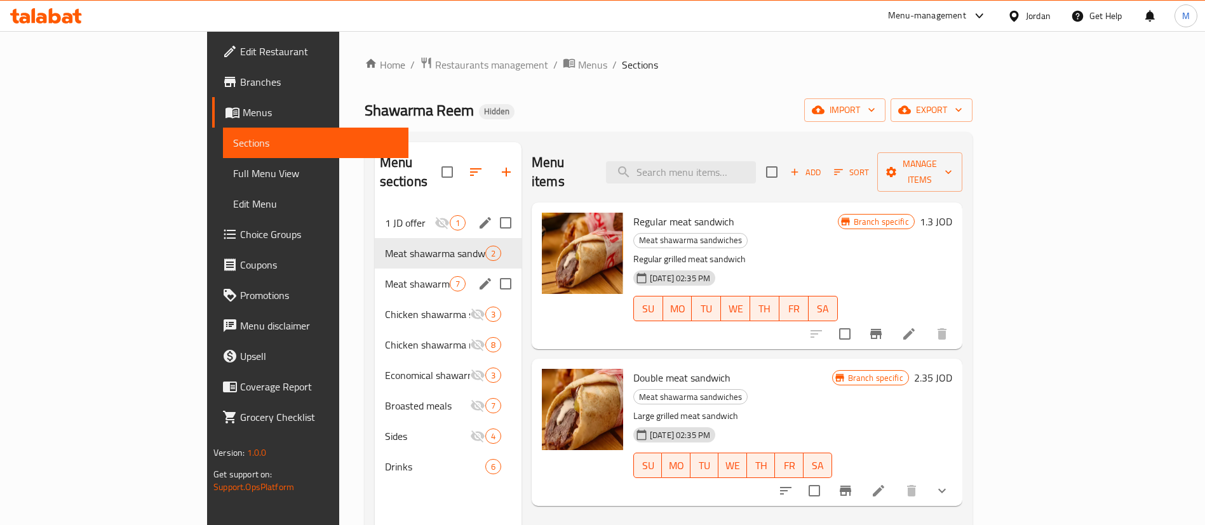
click at [386, 269] on div "Meat shawarma meals 7" at bounding box center [448, 284] width 147 height 30
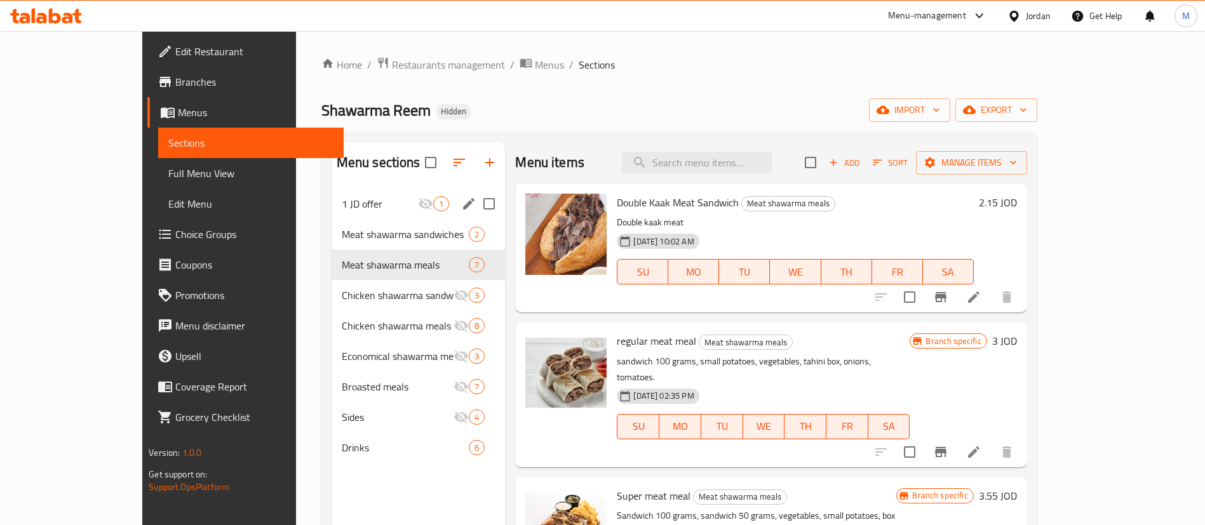
click at [666, 207] on span "Double Kaak Meat Sandwich" at bounding box center [678, 202] width 122 height 19
copy h6 "Double Kaak Meat Sandwich"
click at [1017, 163] on span "Manage items" at bounding box center [971, 163] width 91 height 16
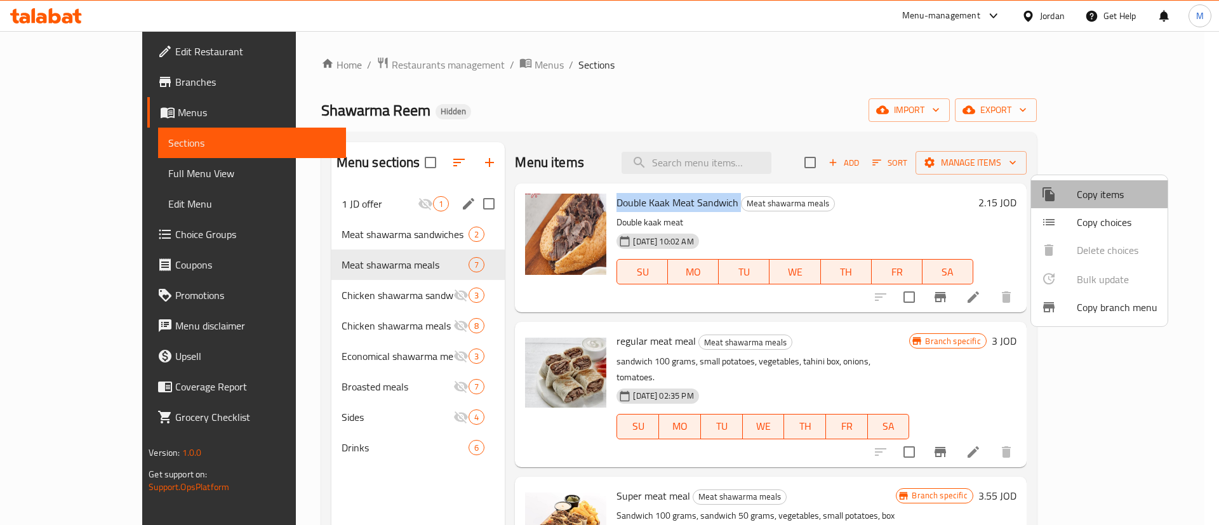
click at [1096, 194] on span "Copy items" at bounding box center [1117, 194] width 81 height 15
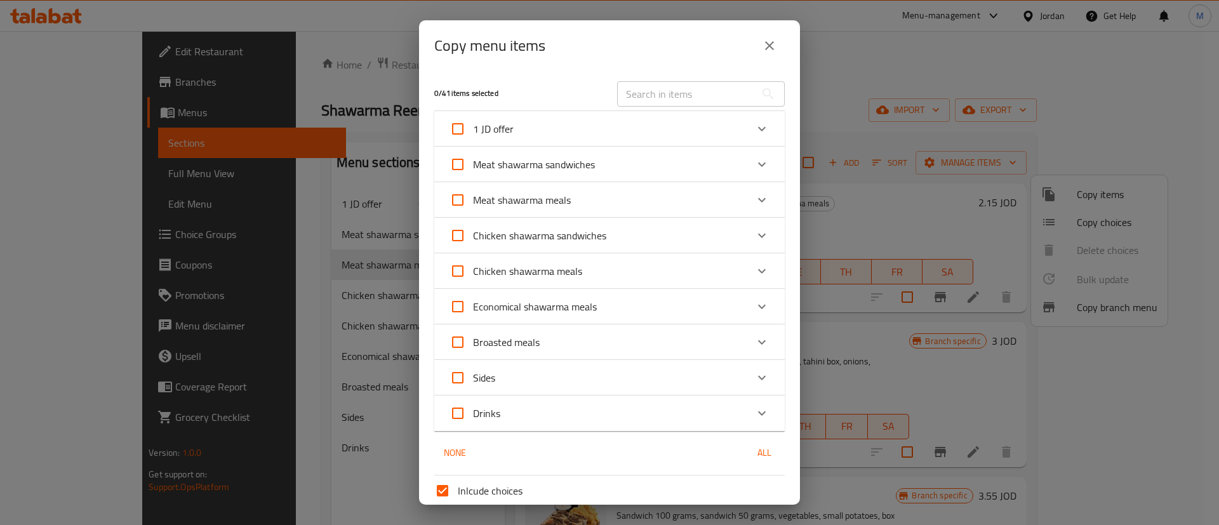
click at [662, 95] on input "text" at bounding box center [686, 93] width 138 height 25
paste input "Double Kaak Meat Sandwich"
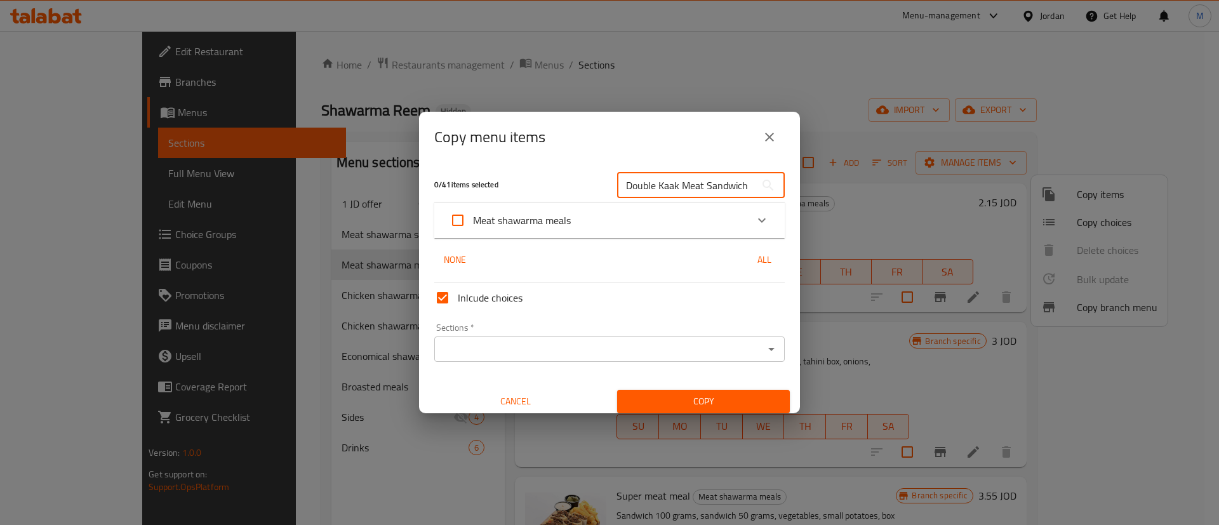
scroll to position [0, 1]
type input "Double Kaak Meat Sandwich"
click at [623, 220] on div "Meat shawarma meals" at bounding box center [598, 220] width 297 height 30
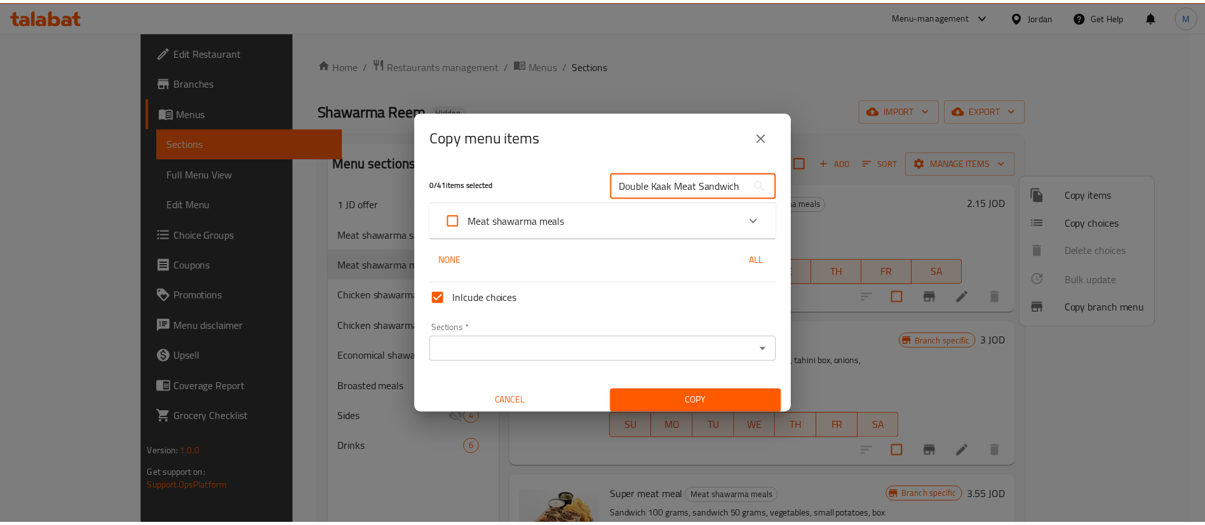
scroll to position [0, 0]
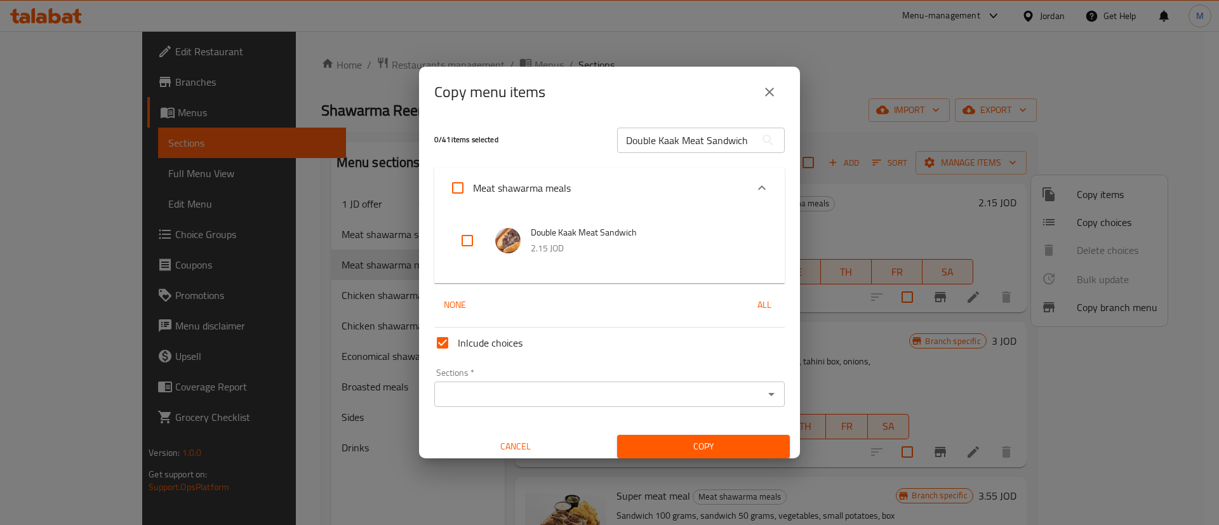
click at [469, 232] on input "checkbox" at bounding box center [467, 240] width 30 height 30
checkbox input "true"
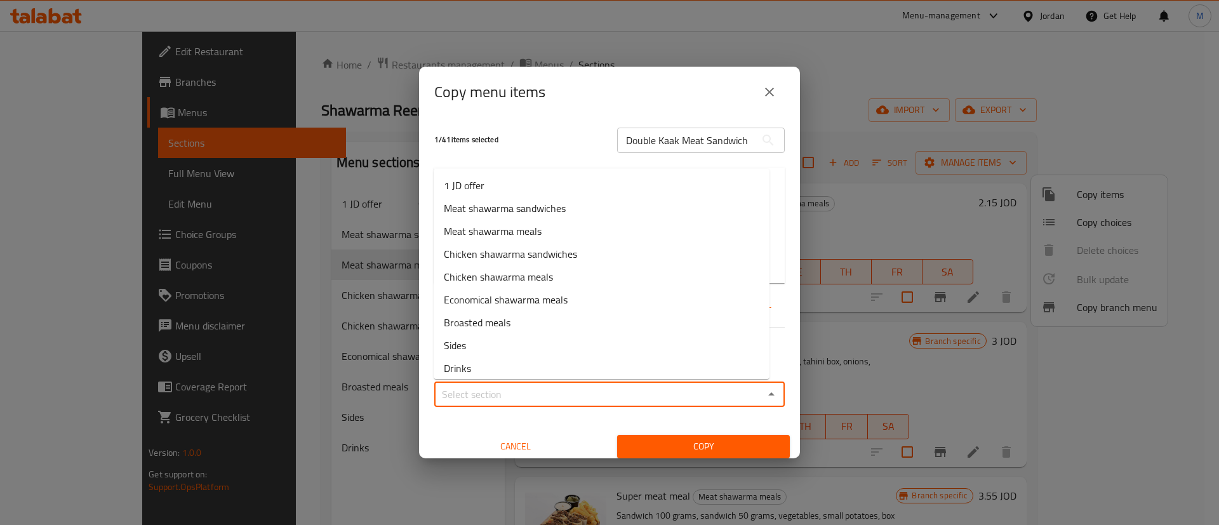
click at [602, 392] on input "Sections   *" at bounding box center [599, 395] width 322 height 18
click at [547, 203] on span "Meat shawarma sandwiches" at bounding box center [505, 208] width 122 height 15
type input "Meat shawarma sandwiches"
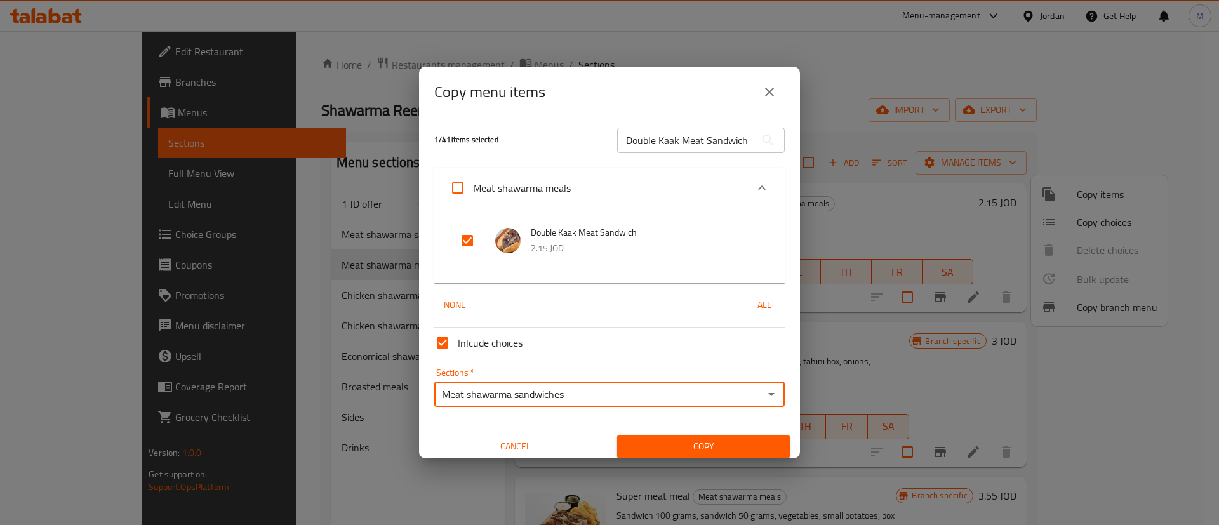
click at [685, 439] on span "Copy" at bounding box center [704, 447] width 152 height 16
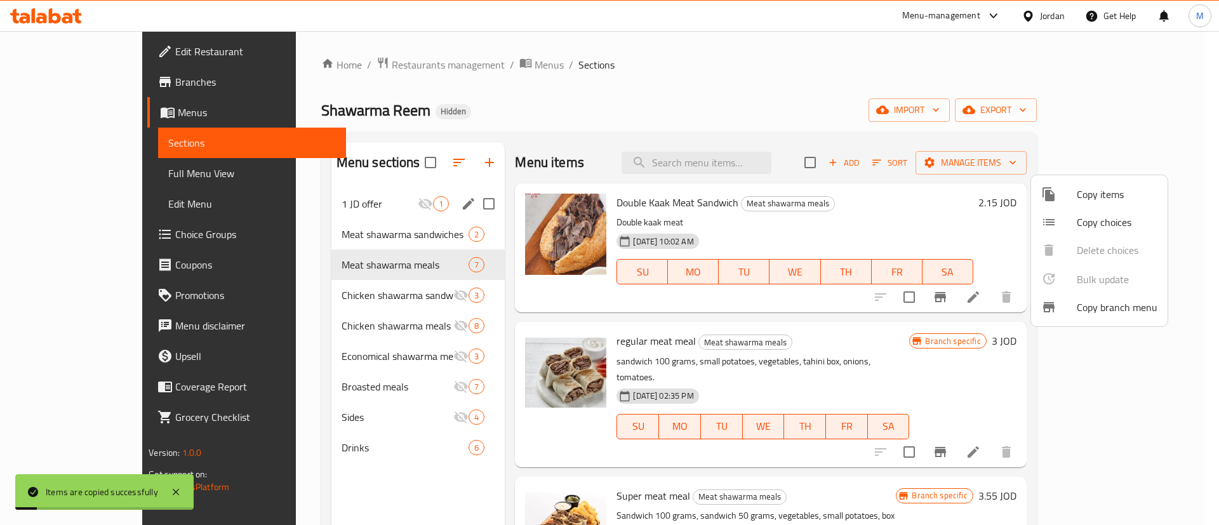
click at [368, 233] on div at bounding box center [609, 262] width 1219 height 525
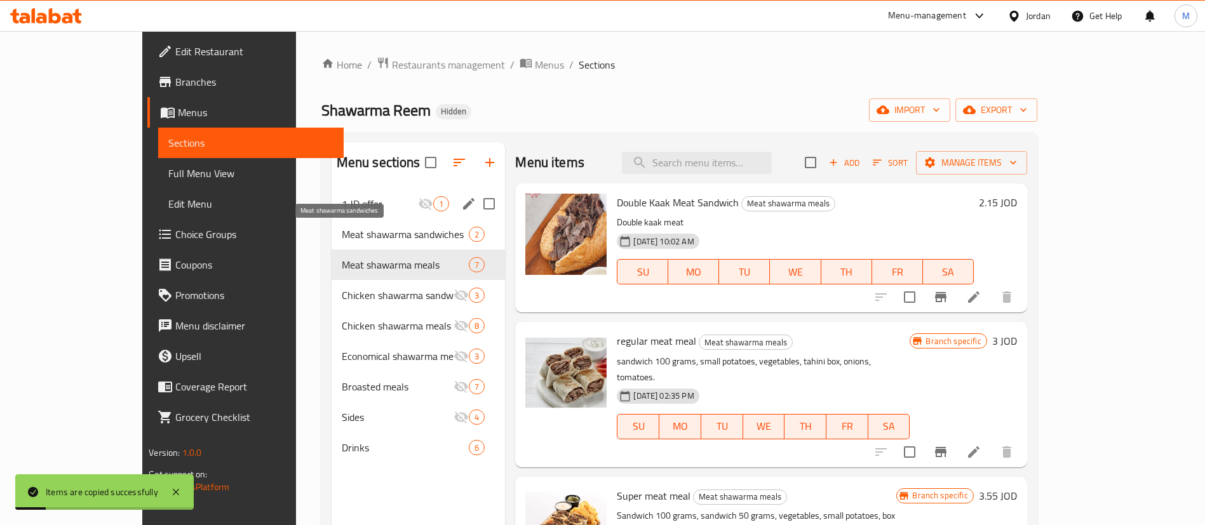
click at [368, 233] on span "Meat shawarma sandwiches" at bounding box center [406, 234] width 128 height 15
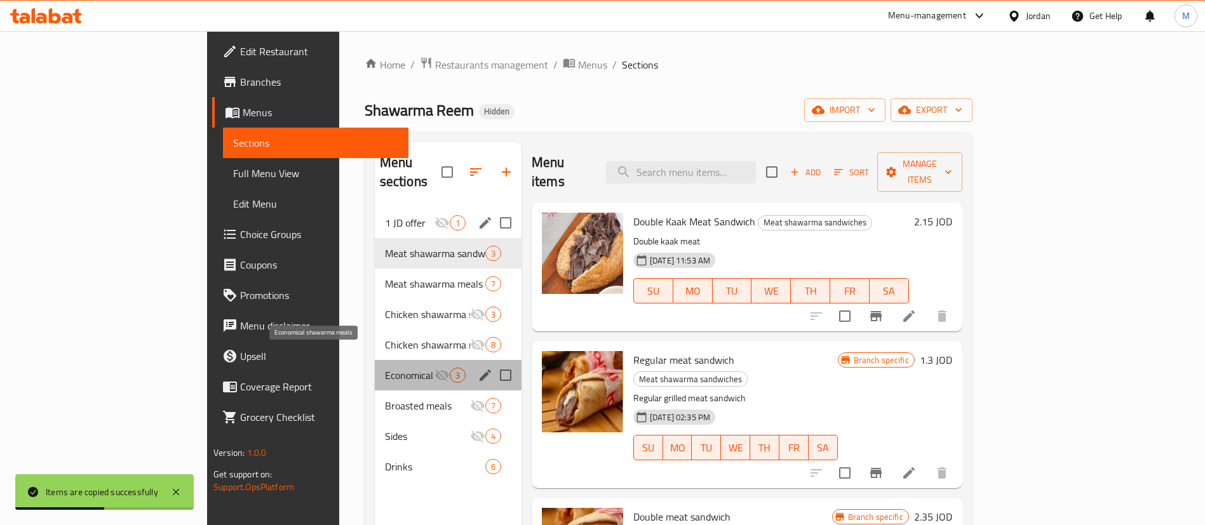
click at [385, 368] on span "Economical shawarma meals" at bounding box center [410, 375] width 50 height 15
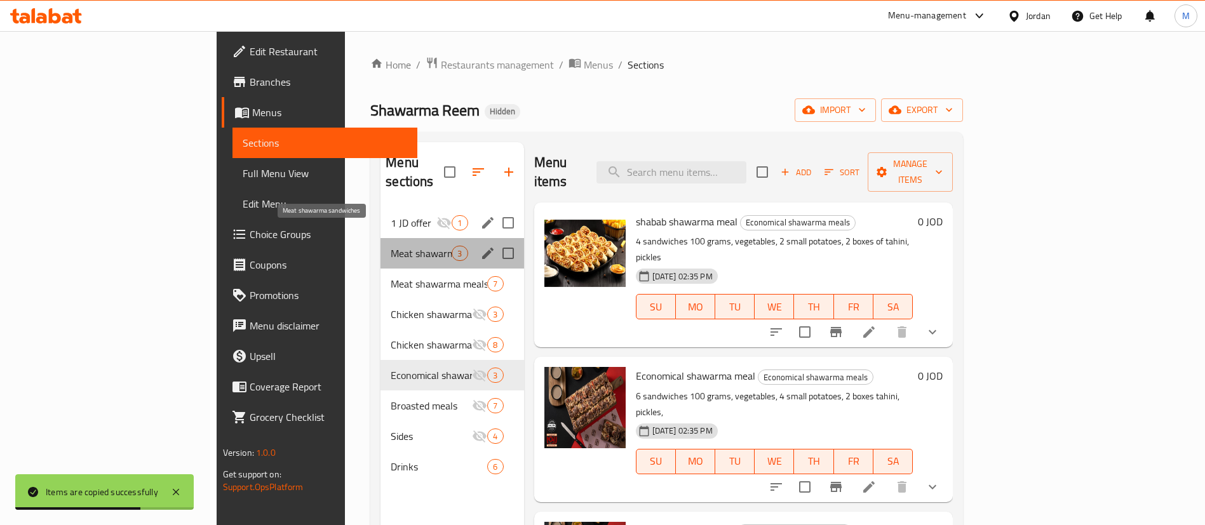
click at [391, 246] on span "Meat shawarma sandwiches" at bounding box center [421, 253] width 61 height 15
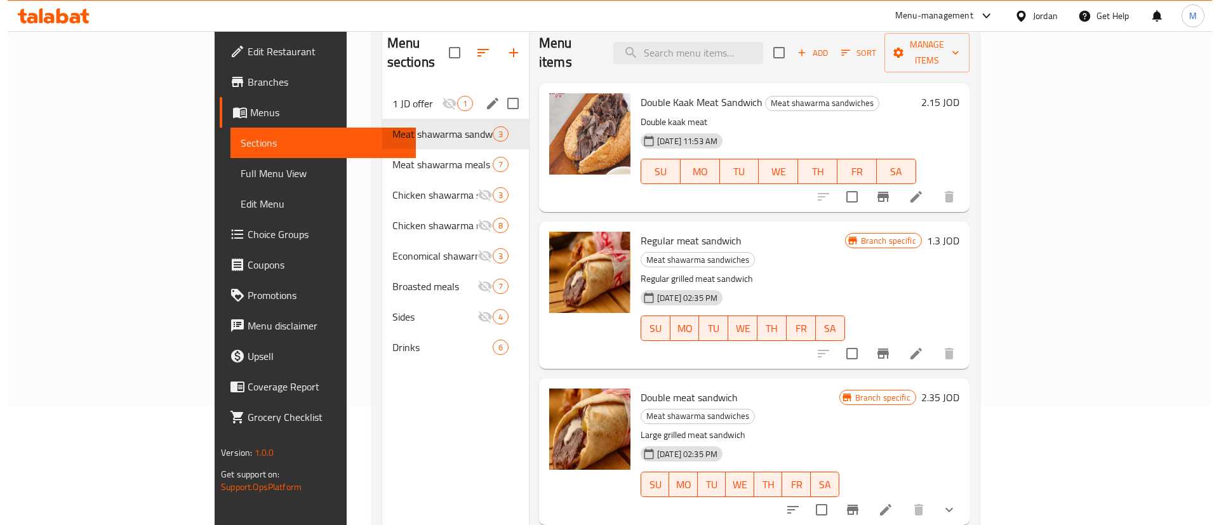
scroll to position [117, 0]
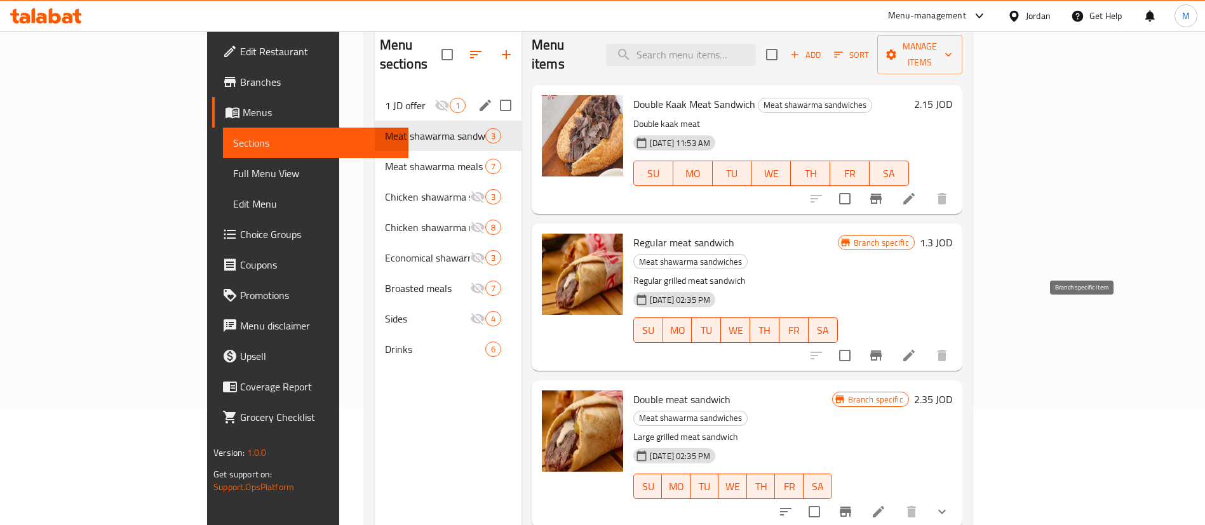
click at [883, 348] on icon "Branch-specific-item" at bounding box center [875, 355] width 15 height 15
